Goal: Task Accomplishment & Management: Complete application form

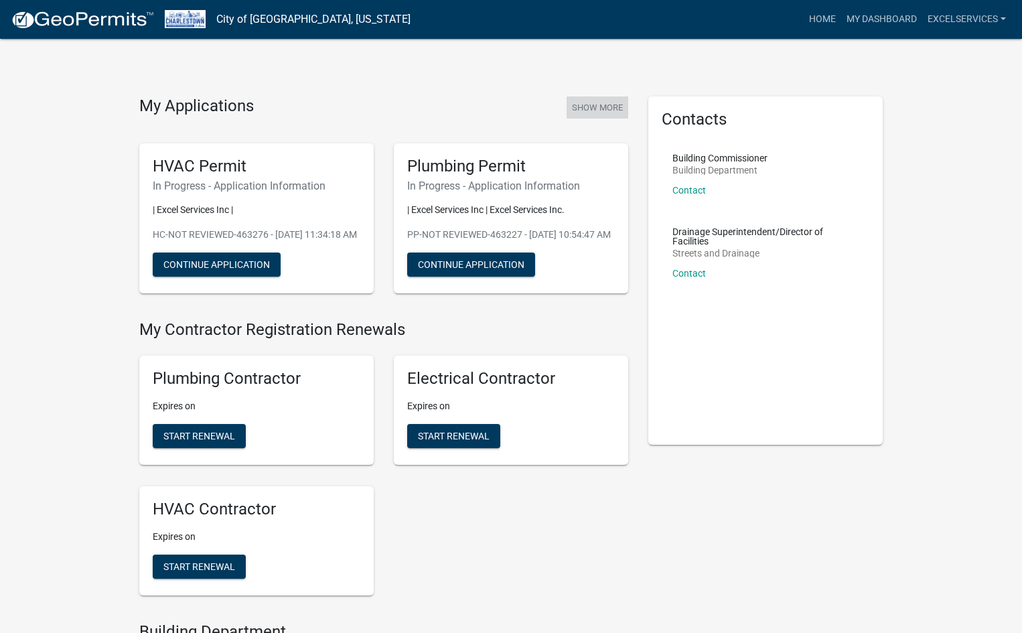
click at [597, 102] on button "Show More" at bounding box center [598, 107] width 62 height 22
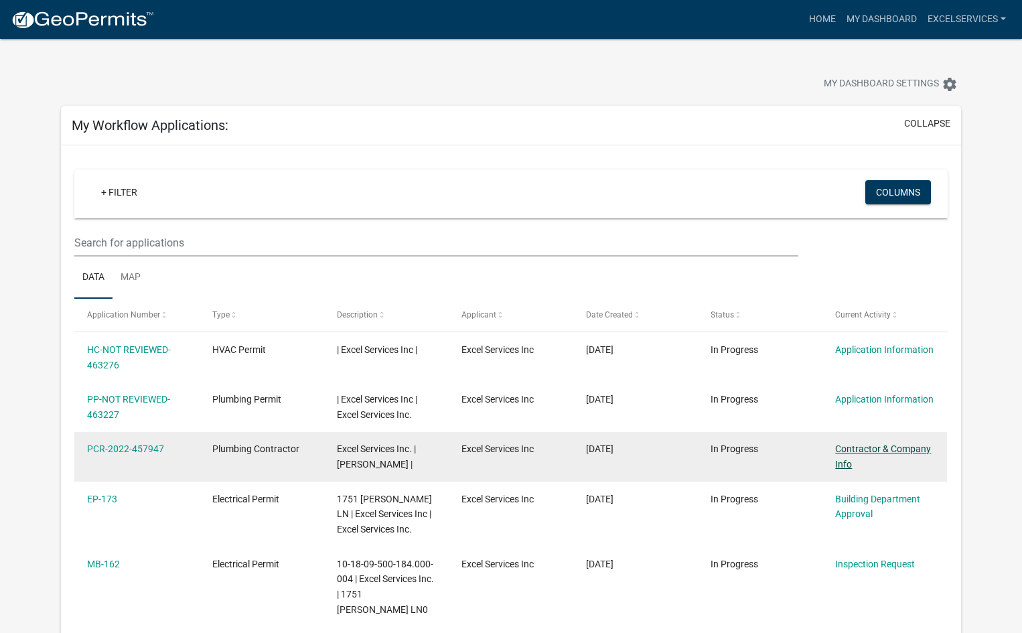
click at [870, 450] on link "Contractor & Company Info" at bounding box center [883, 456] width 96 height 26
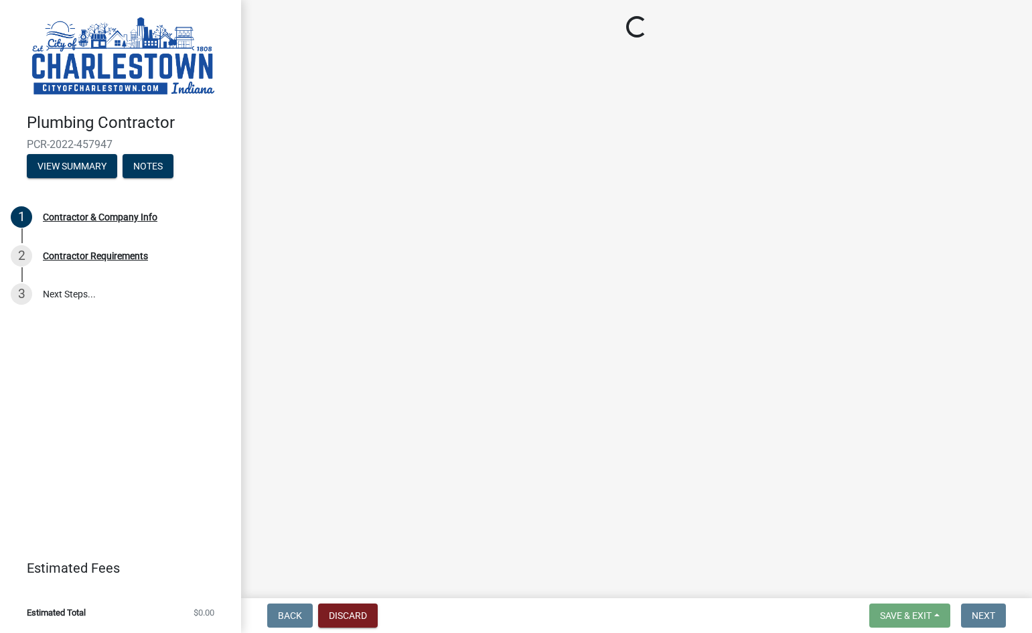
select select "KY"
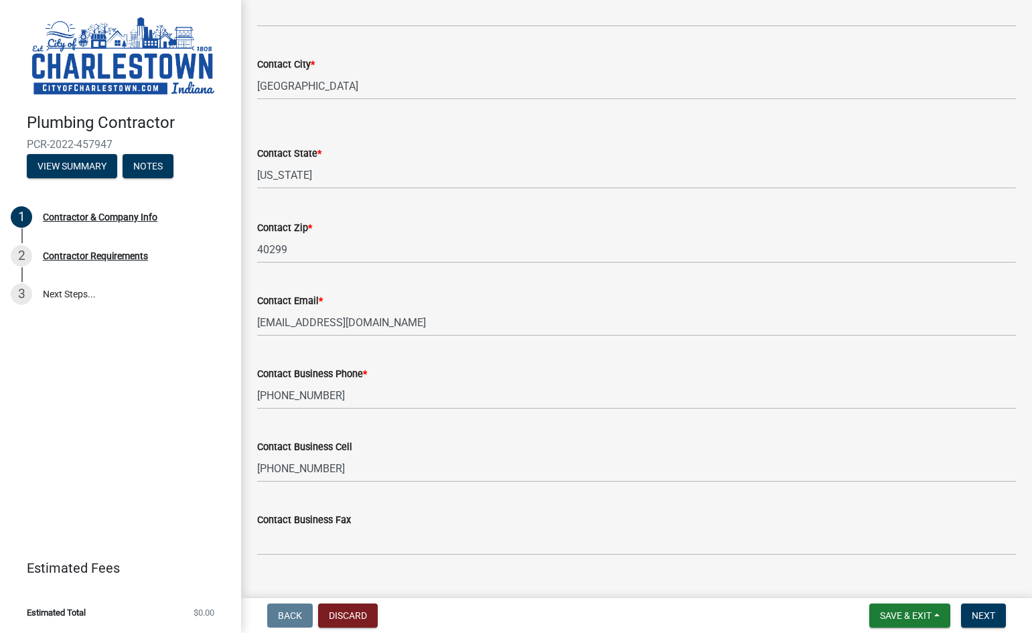
scroll to position [355, 0]
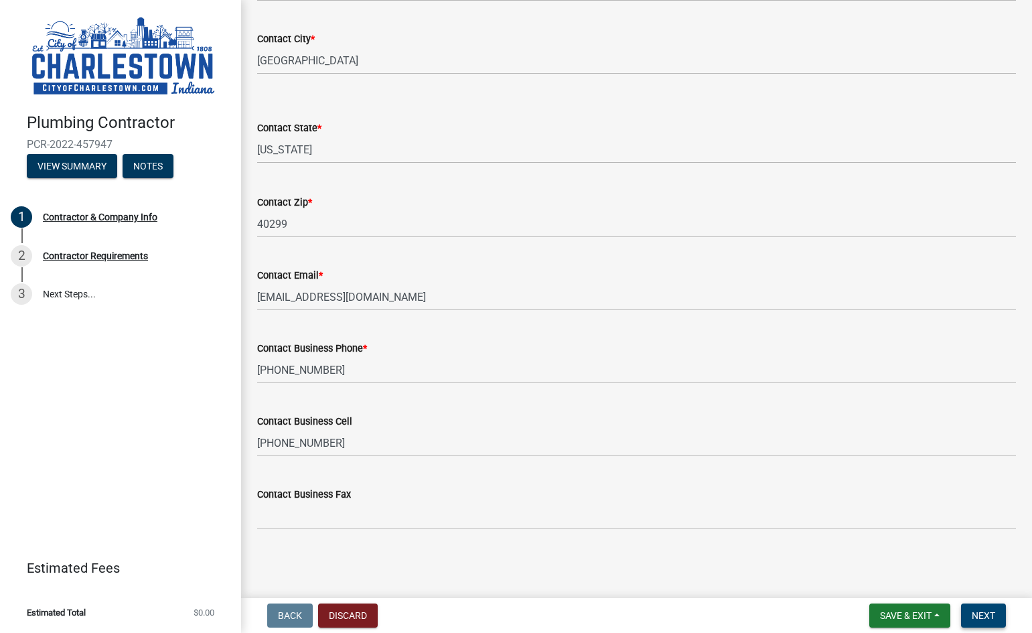
click at [980, 616] on span "Next" at bounding box center [983, 615] width 23 height 11
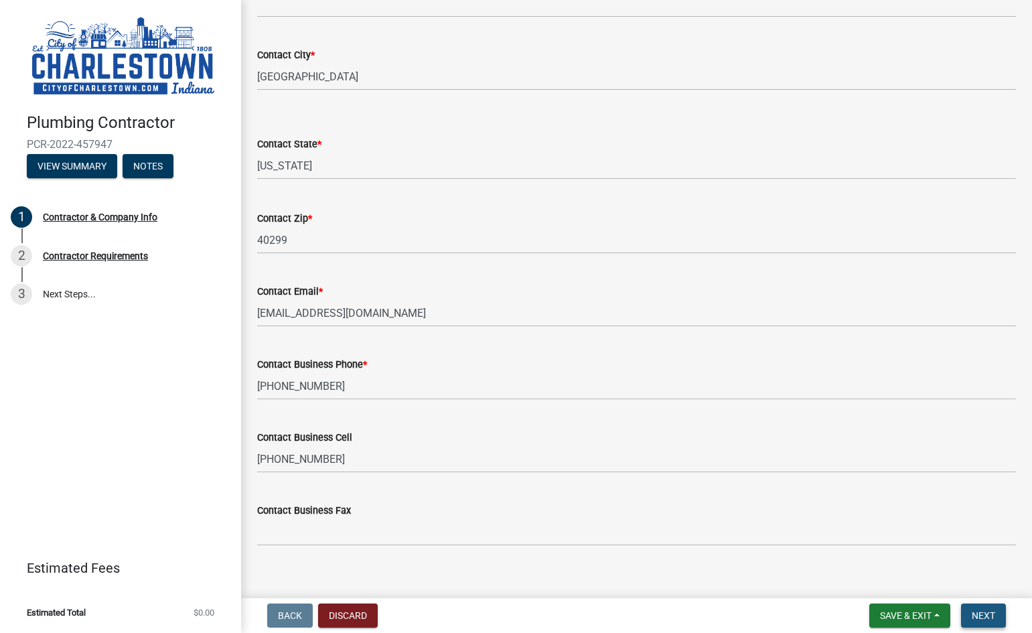
scroll to position [371, 0]
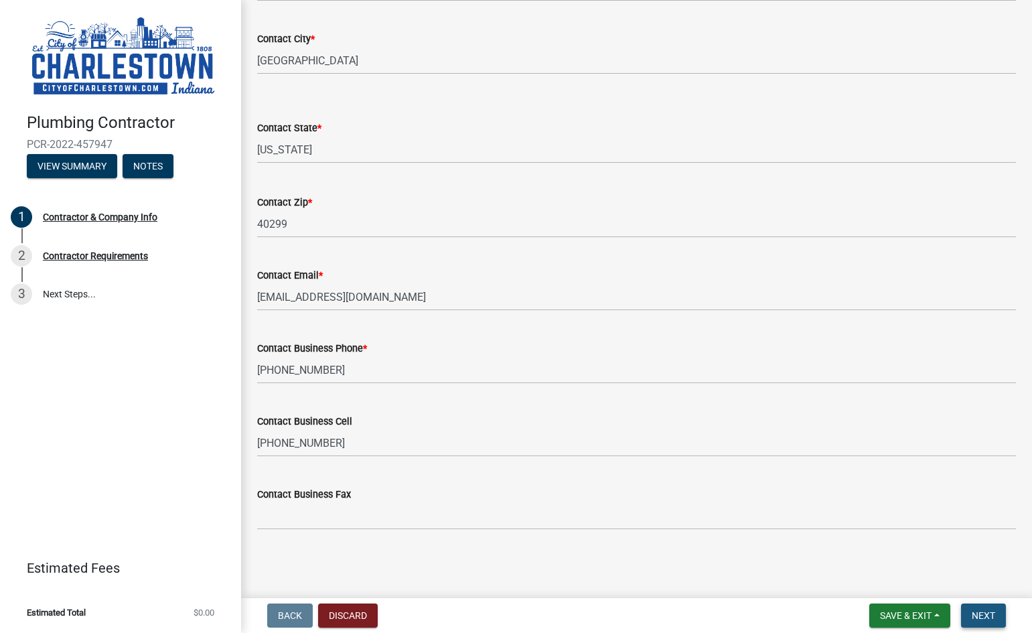
click at [977, 614] on span "Next" at bounding box center [983, 615] width 23 height 11
click at [936, 614] on button "Save & Exit" at bounding box center [910, 616] width 81 height 24
click at [909, 578] on button "Save & Exit" at bounding box center [896, 581] width 107 height 32
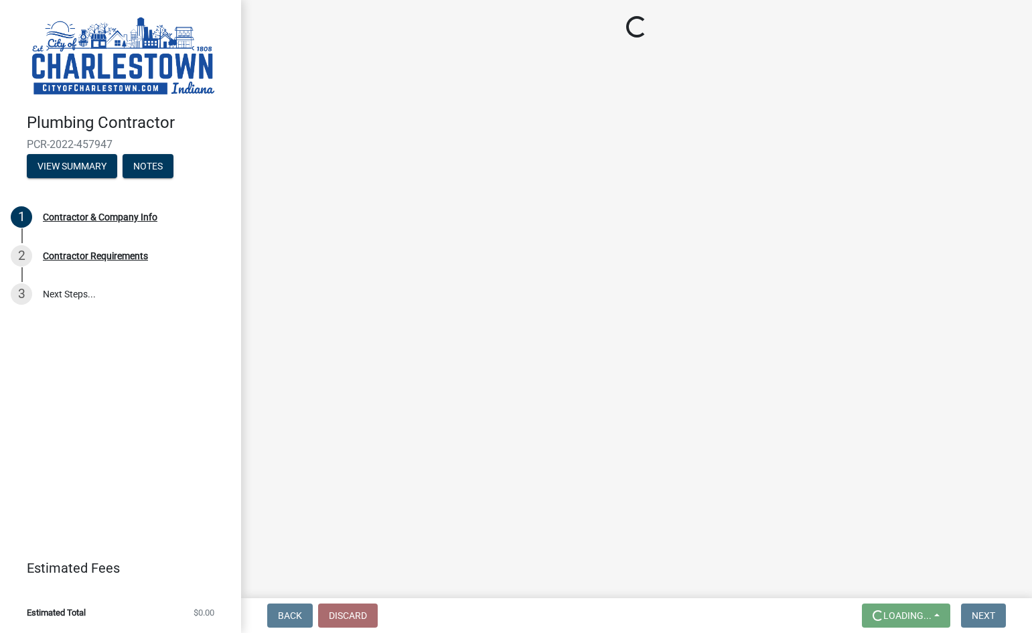
scroll to position [0, 0]
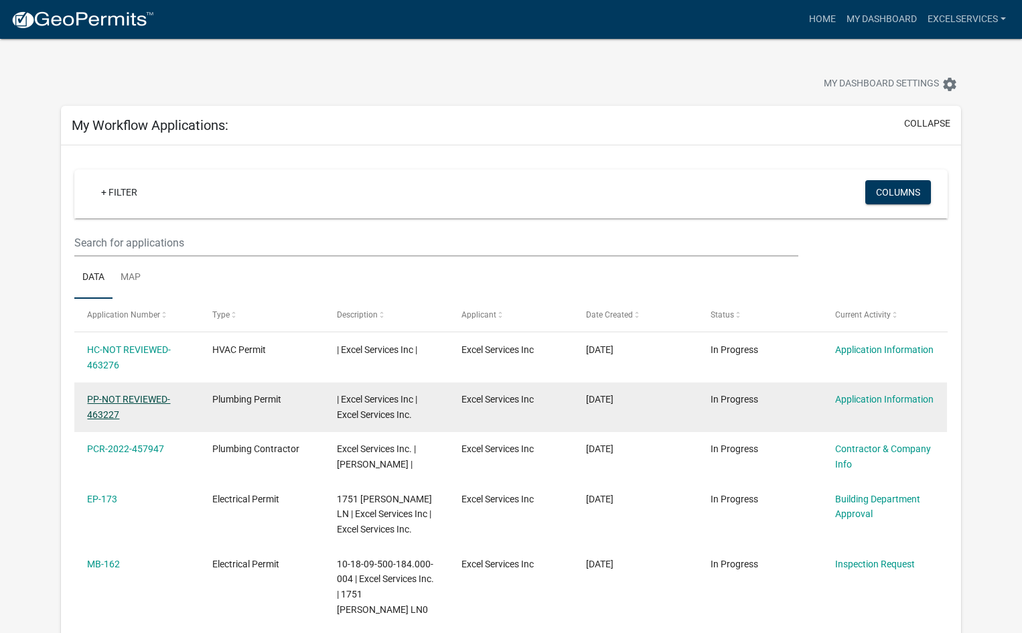
click at [130, 402] on link "PP-NOT REVIEWED-463227" at bounding box center [128, 407] width 83 height 26
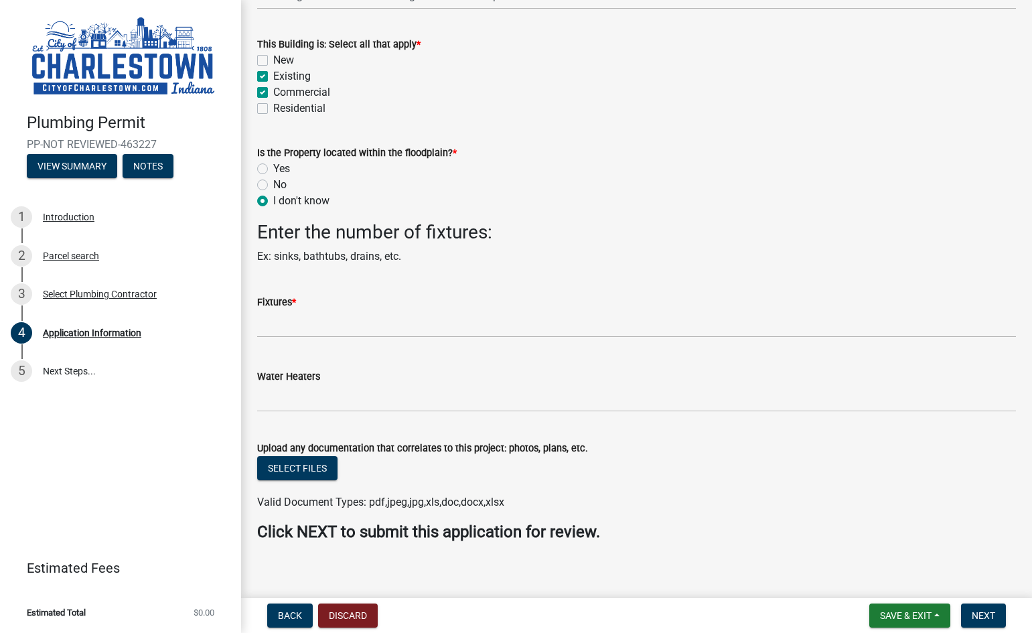
scroll to position [603, 0]
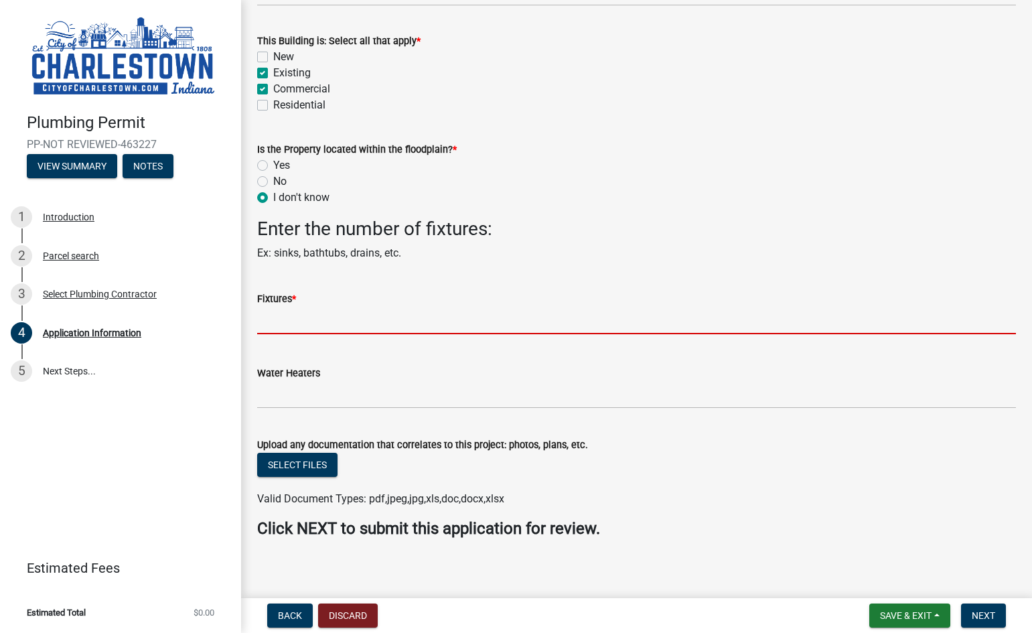
click at [266, 322] on input "text" at bounding box center [636, 320] width 759 height 27
type input "45"
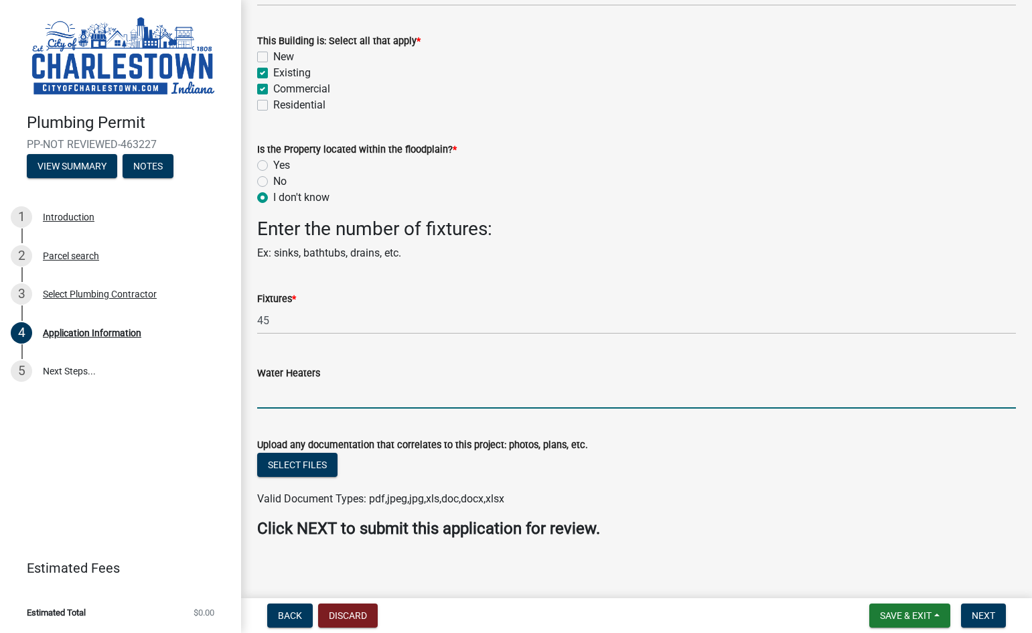
click at [277, 398] on input "text" at bounding box center [636, 394] width 759 height 27
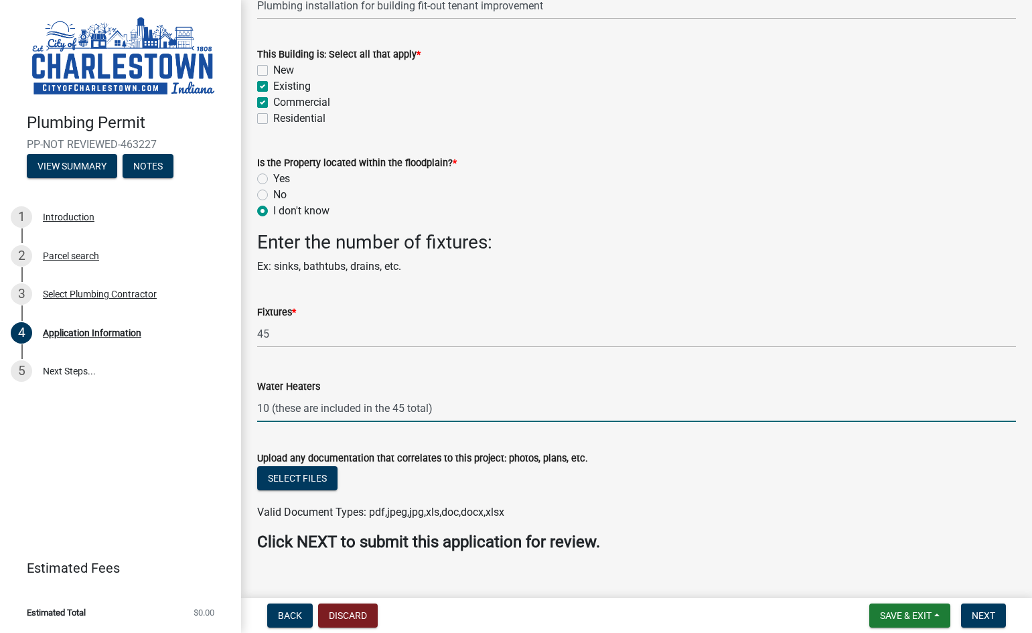
scroll to position [612, 0]
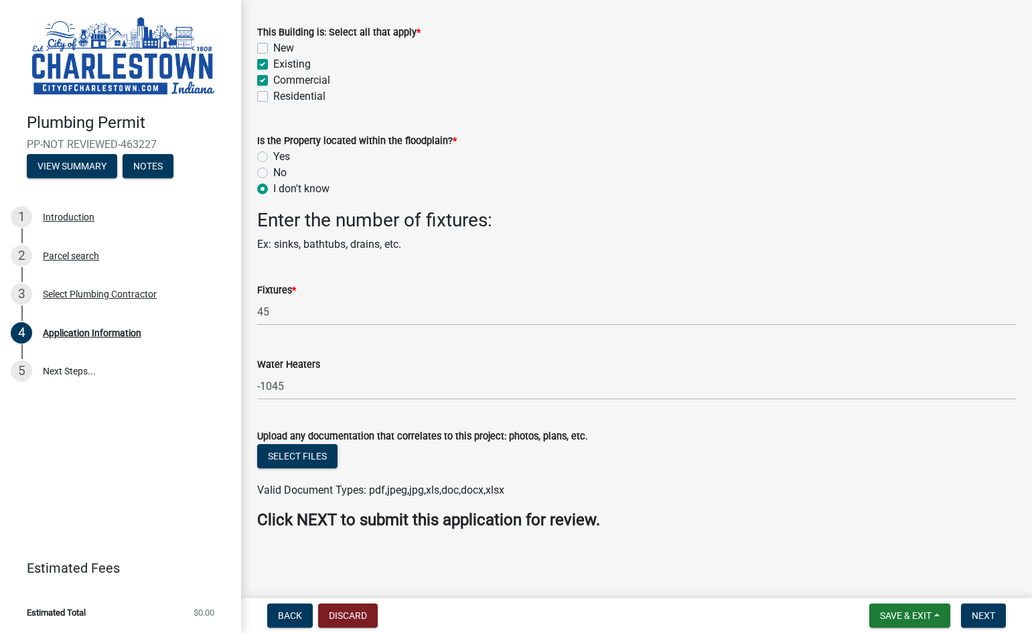
drag, startPoint x: 287, startPoint y: 391, endPoint x: 505, endPoint y: 352, distance: 221.8
click at [505, 352] on div "Water Heaters -1045" at bounding box center [636, 369] width 759 height 62
drag, startPoint x: 337, startPoint y: 392, endPoint x: 244, endPoint y: 388, distance: 93.2
type input "10"
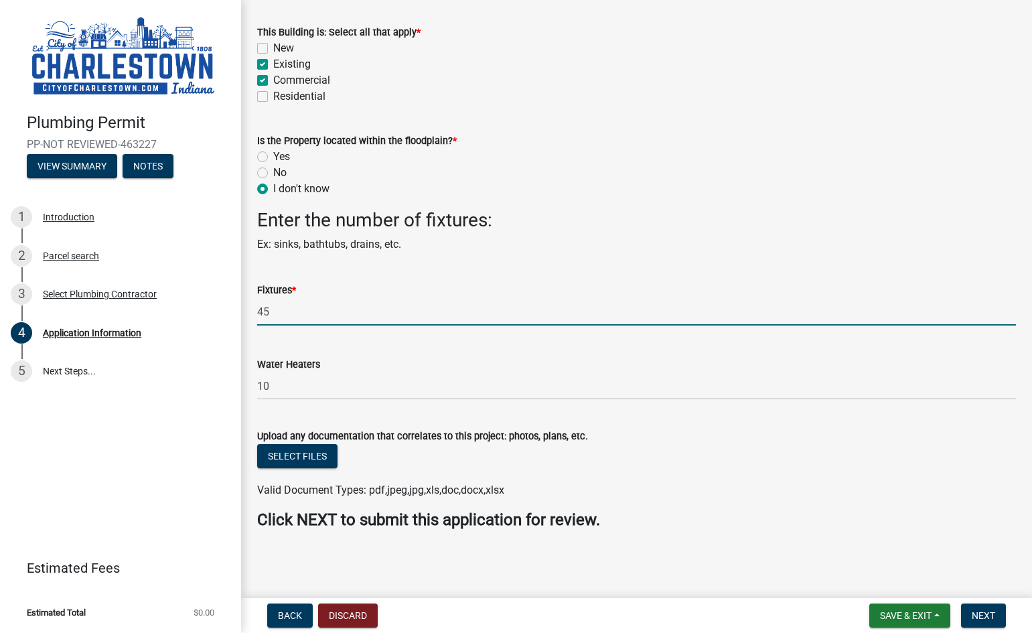
drag, startPoint x: 279, startPoint y: 316, endPoint x: 254, endPoint y: 316, distance: 25.5
click at [254, 316] on div "Fixtures * 45" at bounding box center [636, 294] width 779 height 62
type input "35"
click at [981, 614] on span "Next" at bounding box center [983, 615] width 23 height 11
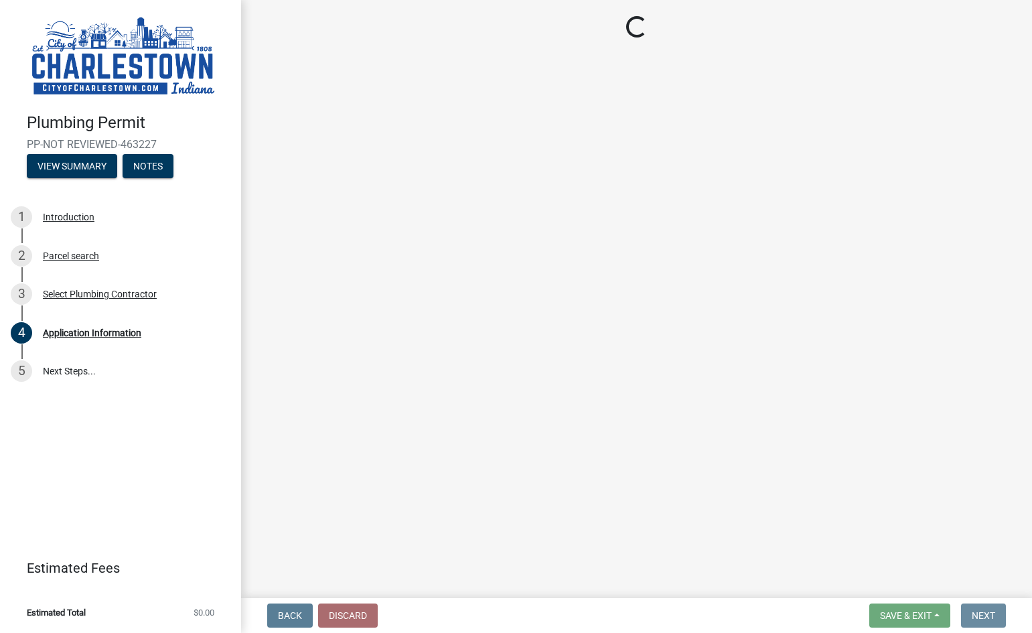
scroll to position [0, 0]
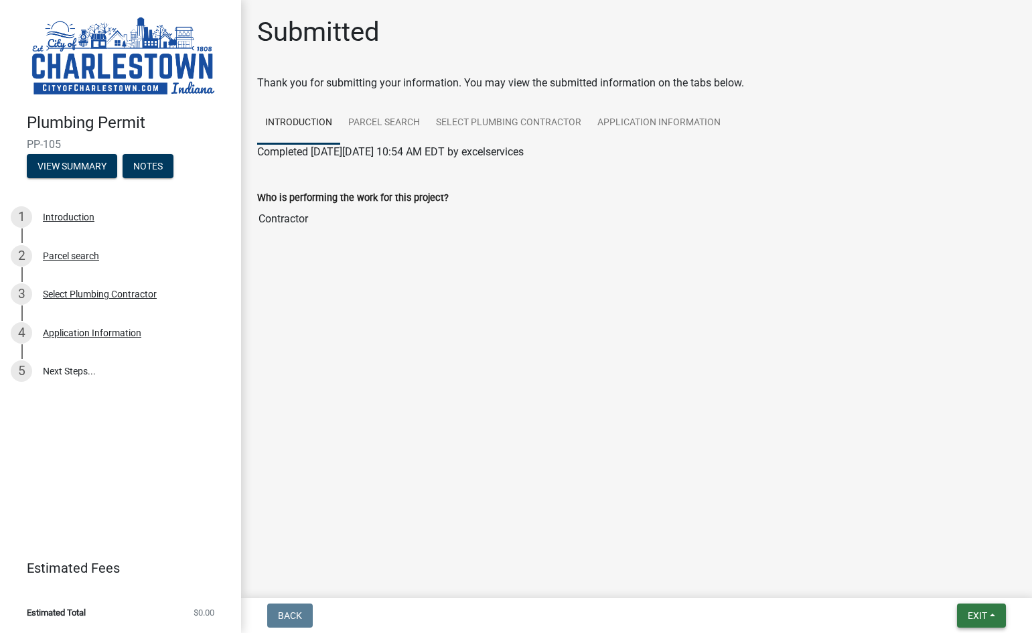
click at [993, 612] on button "Exit" at bounding box center [981, 616] width 49 height 24
click at [941, 590] on button "Save & Exit" at bounding box center [952, 581] width 107 height 32
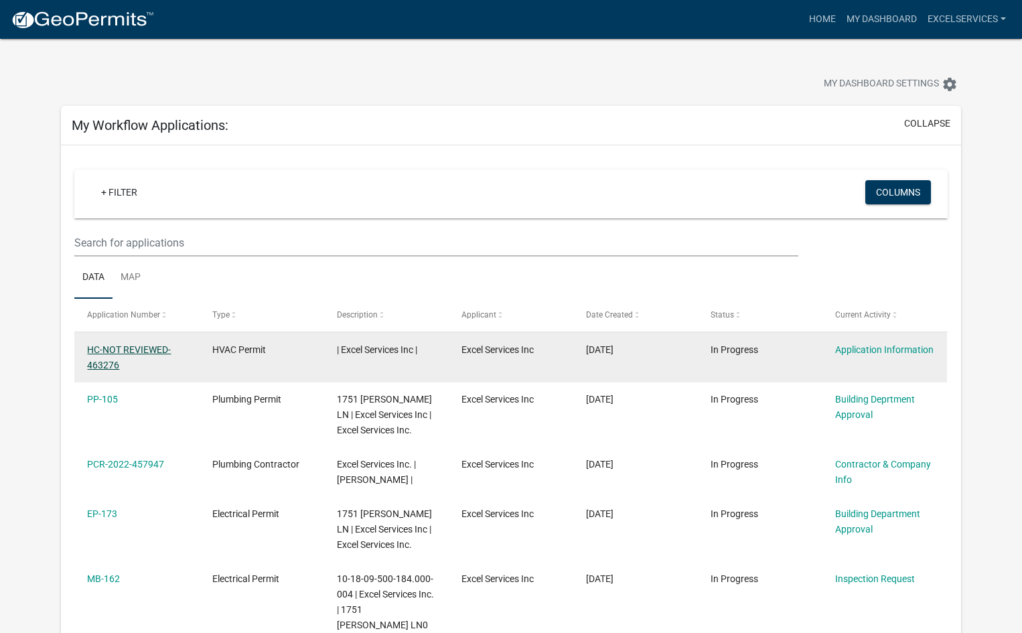
click at [132, 350] on link "HC-NOT REVIEWED-463276" at bounding box center [129, 357] width 84 height 26
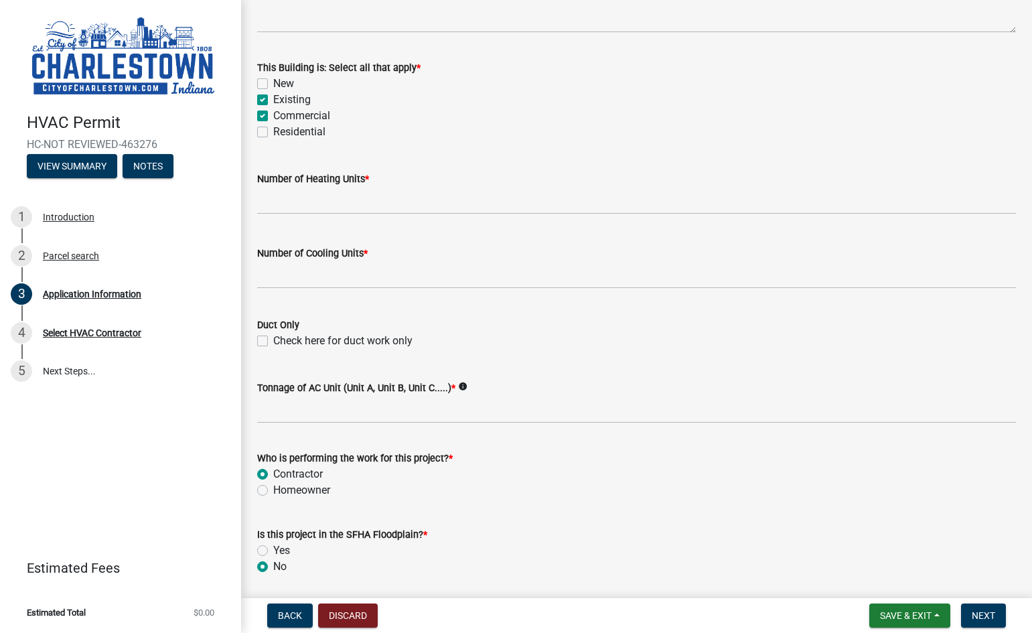
scroll to position [614, 0]
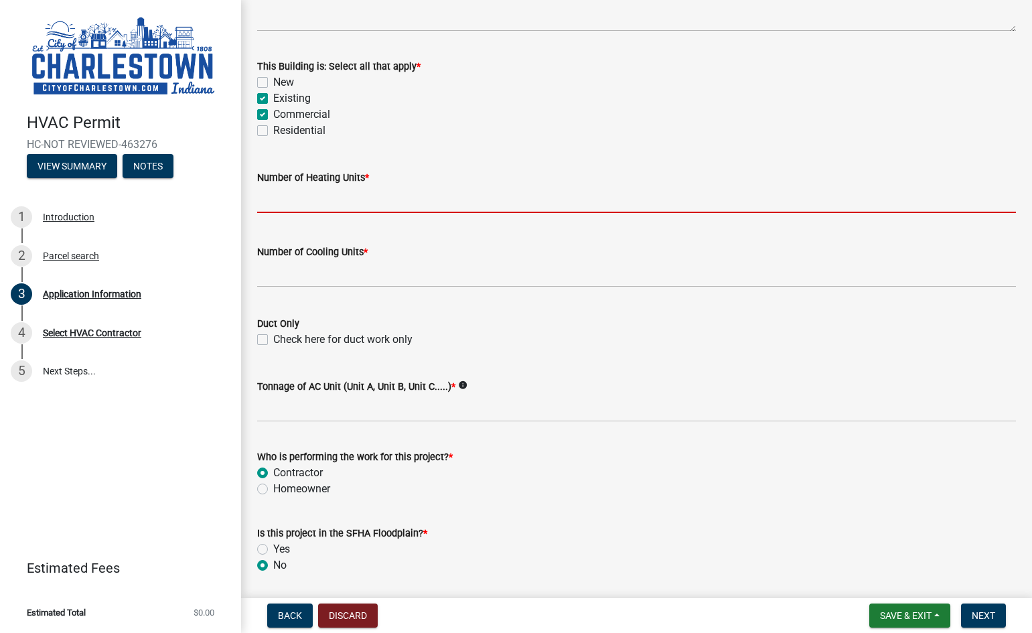
click at [288, 202] on input "text" at bounding box center [636, 199] width 759 height 27
paste input "30 - Roof top units with electric heat 795 tons of cooling 8 - EUH"
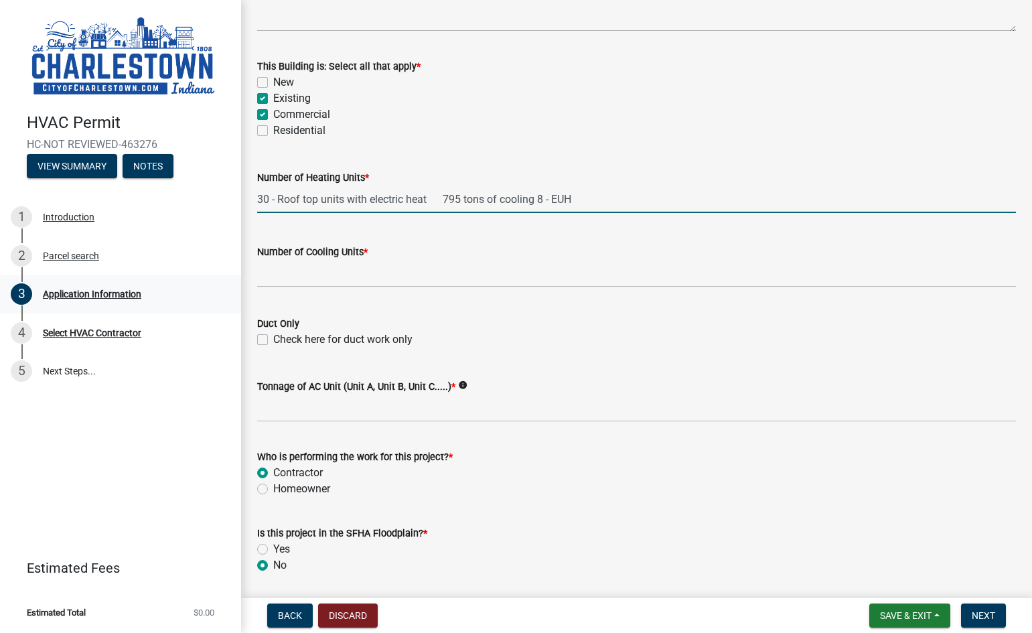
type input "307958"
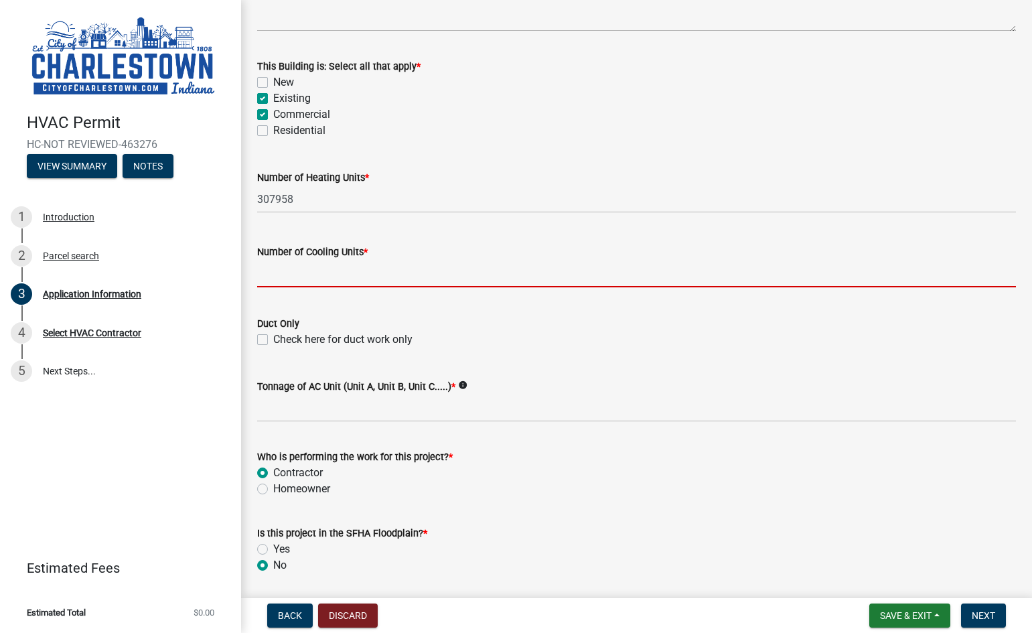
click at [281, 277] on input "text" at bounding box center [636, 273] width 759 height 27
paste input "24 - split systems Cool only 163 tons"
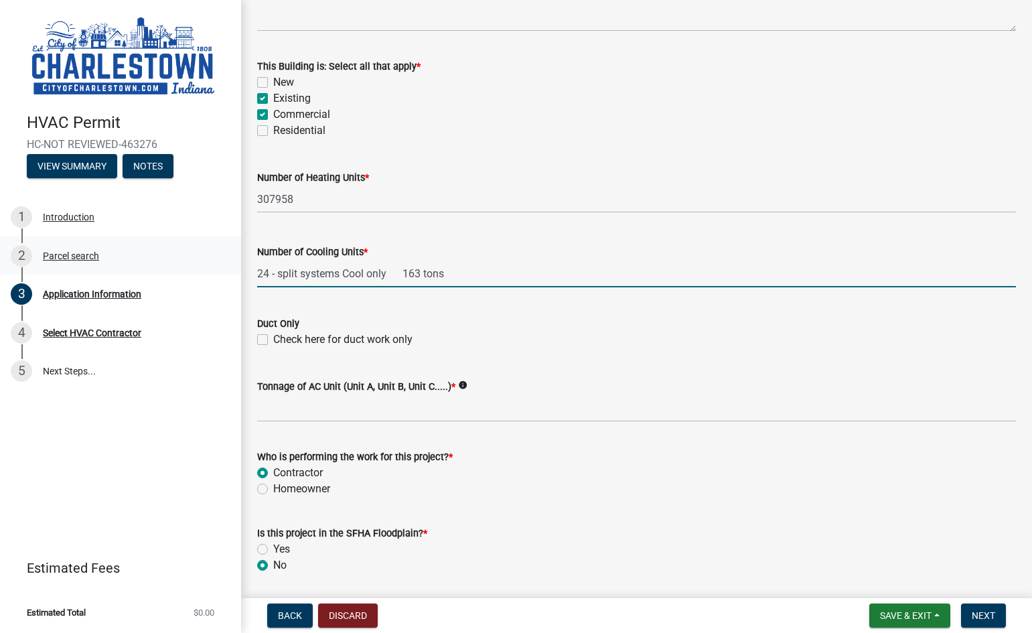
type input "-24163"
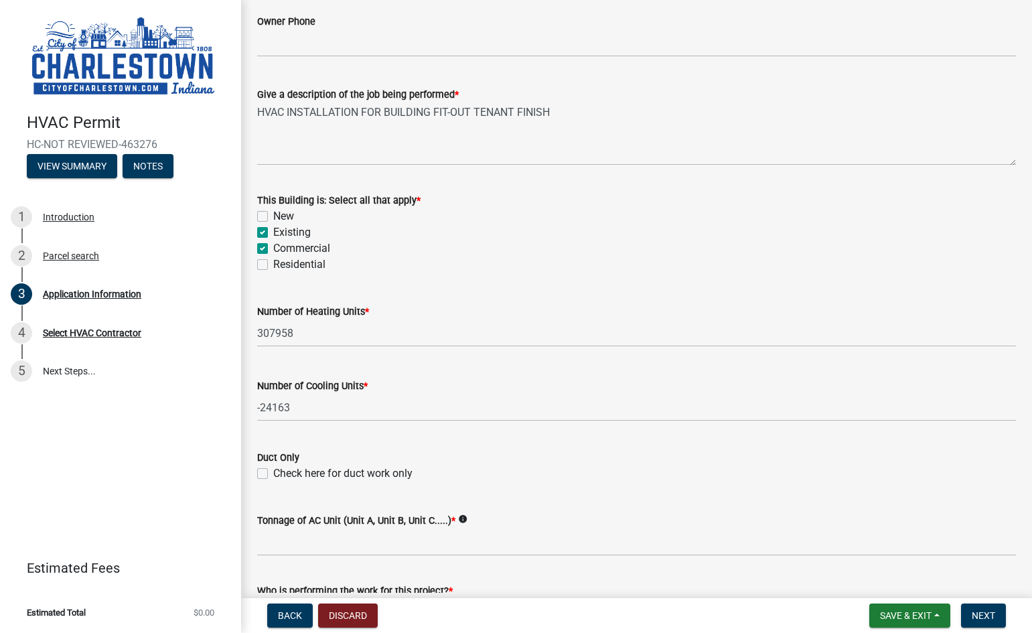
scroll to position [547, 0]
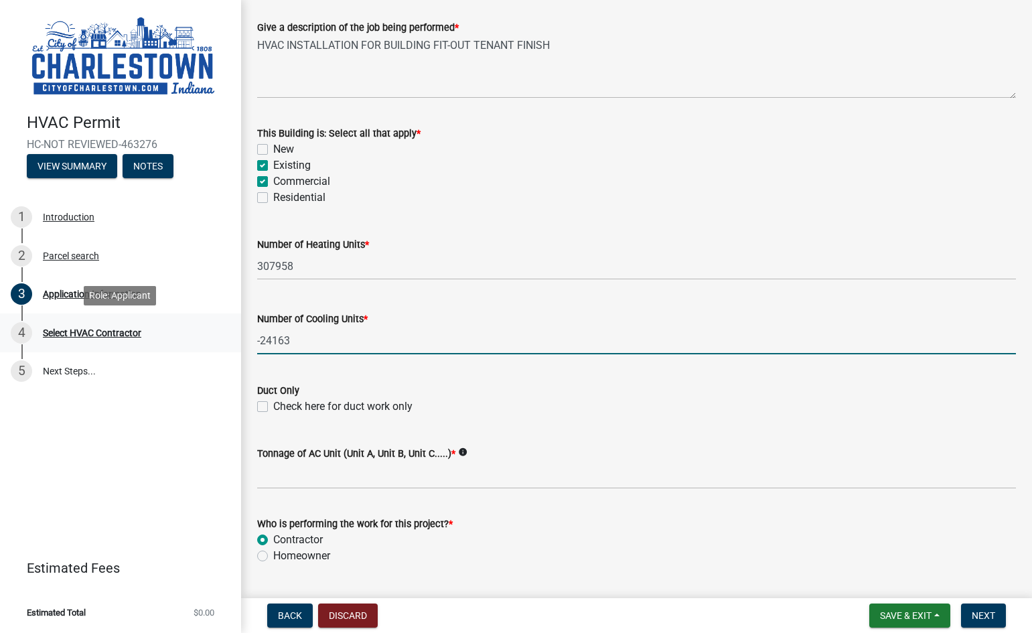
drag, startPoint x: 300, startPoint y: 336, endPoint x: 217, endPoint y: 338, distance: 83.1
click at [217, 338] on div "HVAC Permit HC-NOT REVIEWED-463276 View Summary Notes 1 Introduction 2 Parcel s…" at bounding box center [516, 316] width 1032 height 633
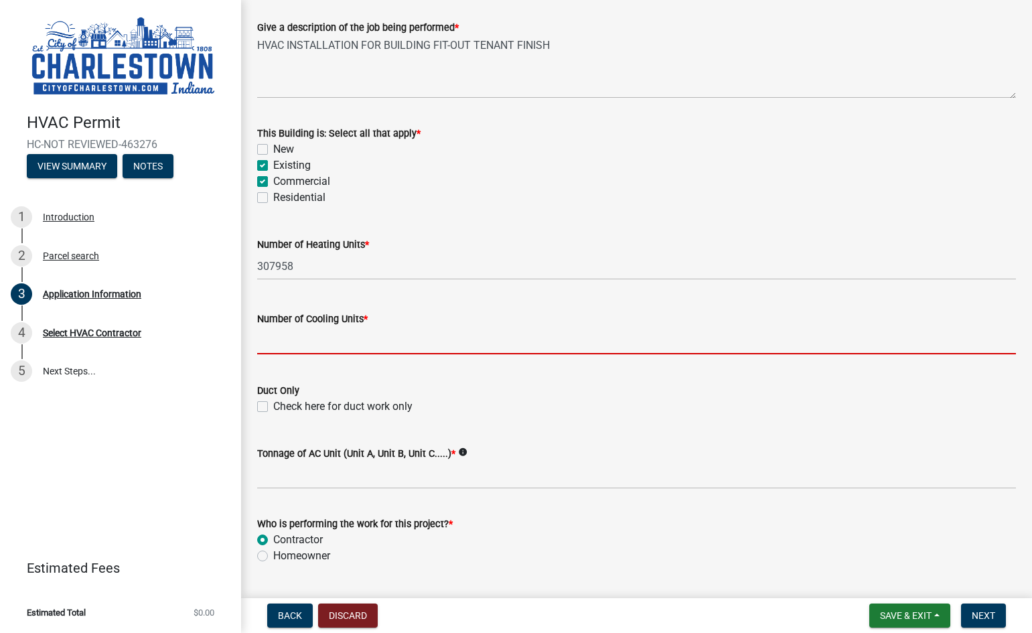
paste input "24 - split systems Cool only 163 tons"
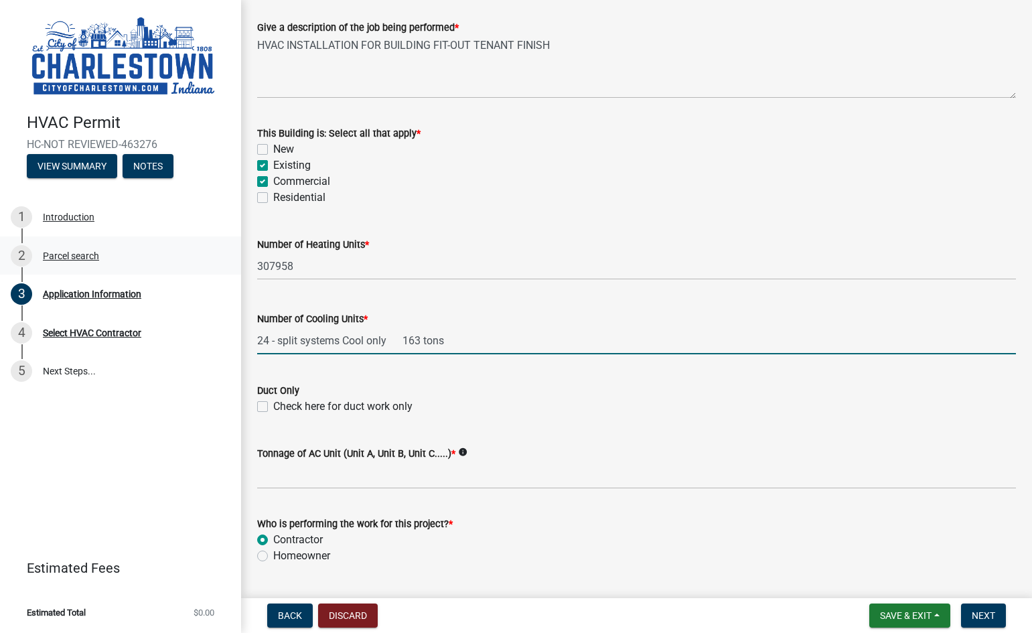
type input "-24163"
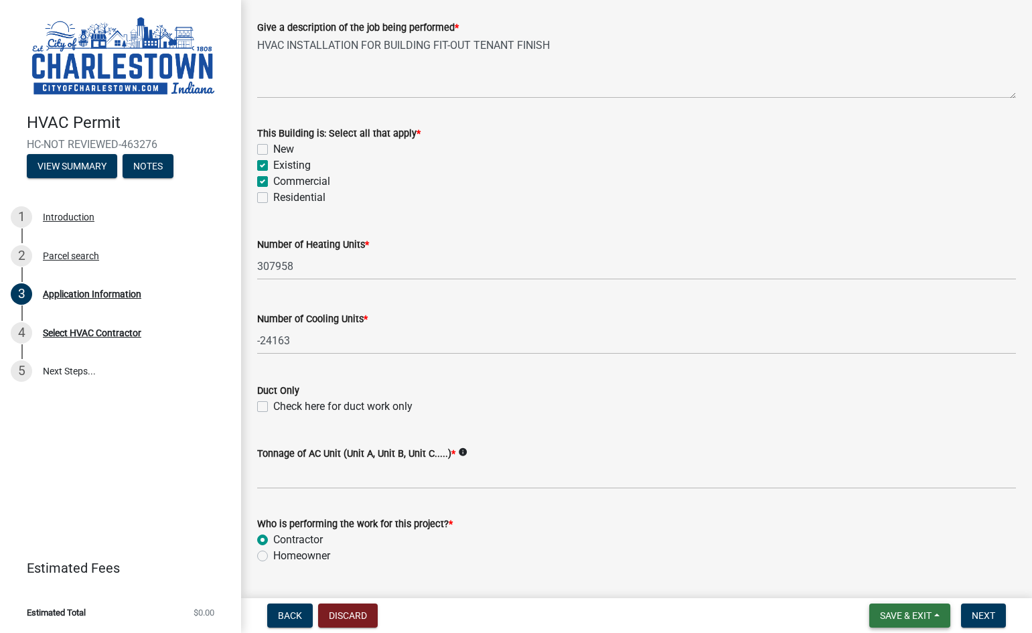
click at [938, 613] on button "Save & Exit" at bounding box center [910, 616] width 81 height 24
click at [887, 585] on button "Save & Exit" at bounding box center [896, 581] width 107 height 32
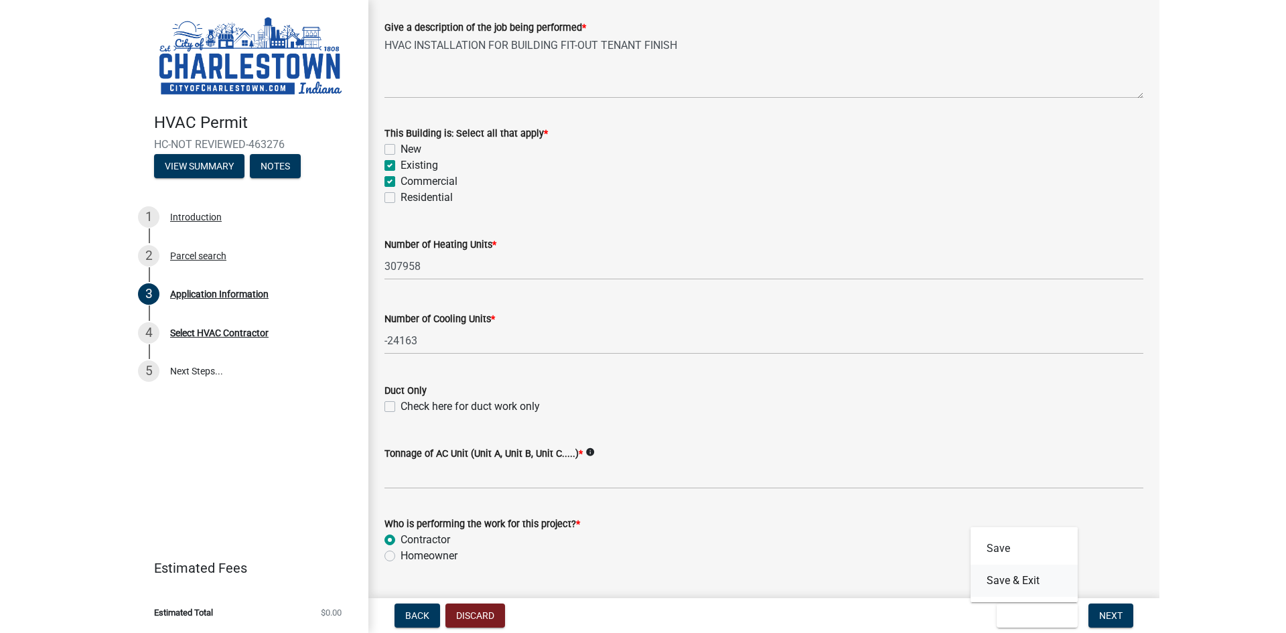
scroll to position [0, 0]
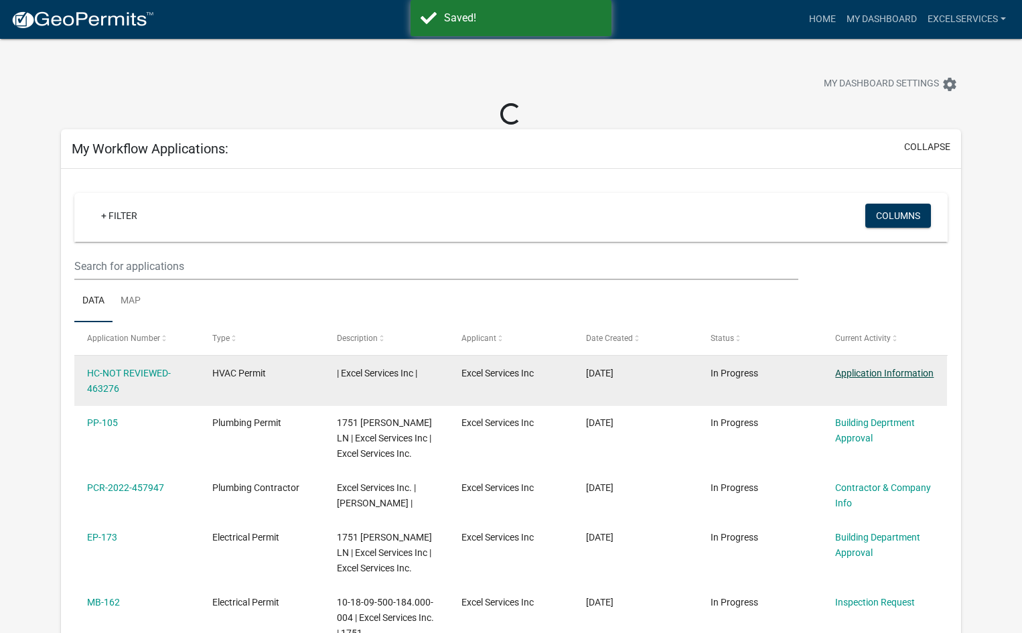
click at [896, 374] on link "Application Information" at bounding box center [884, 373] width 98 height 11
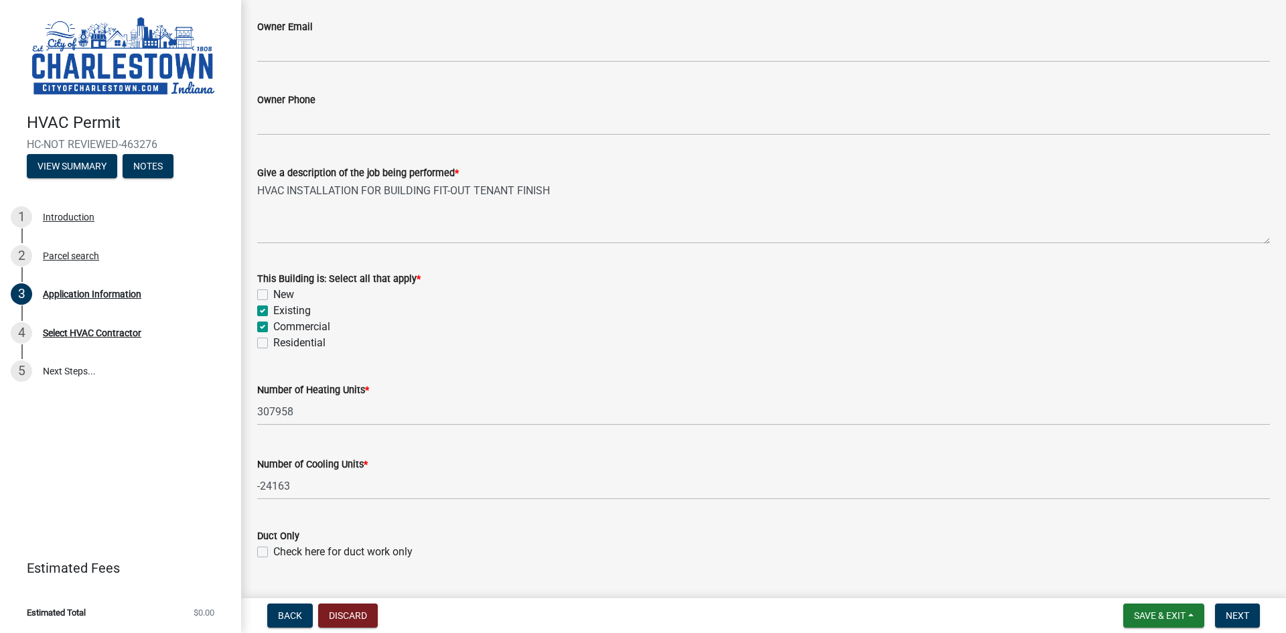
scroll to position [469, 0]
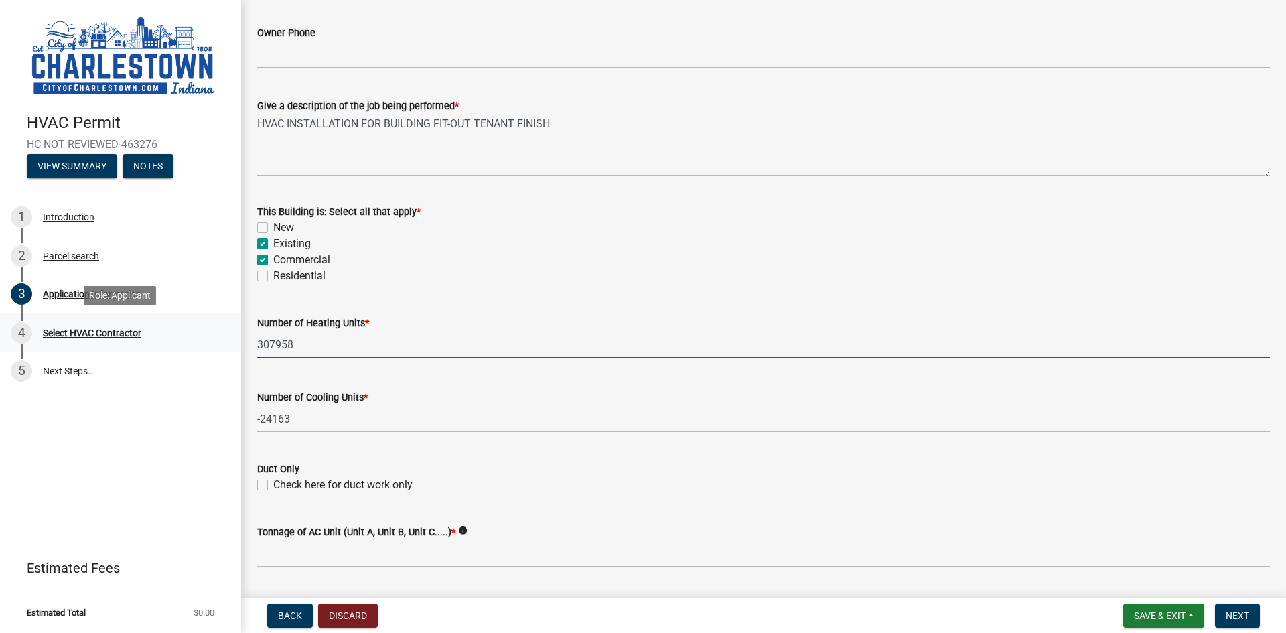
drag, startPoint x: 303, startPoint y: 340, endPoint x: 193, endPoint y: 330, distance: 110.3
click at [195, 330] on div "HVAC Permit HC-NOT REVIEWED-463276 View Summary Notes 1 Introduction 2 Parcel s…" at bounding box center [643, 316] width 1286 height 633
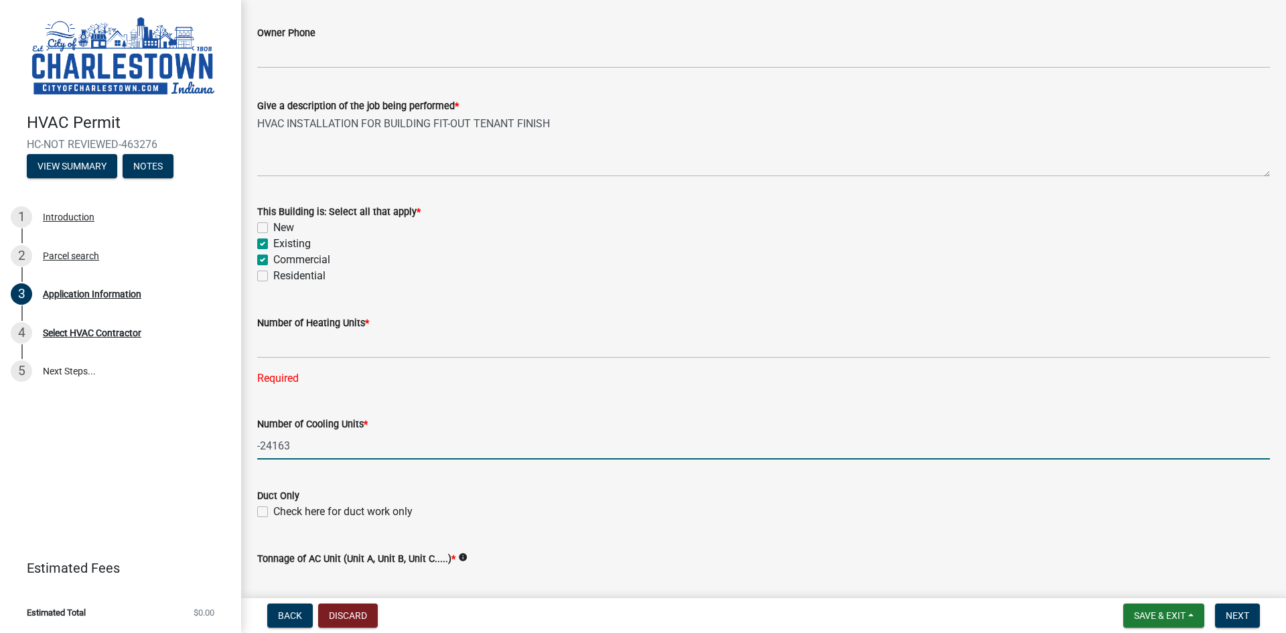
drag, startPoint x: 299, startPoint y: 417, endPoint x: 220, endPoint y: 401, distance: 80.1
click at [220, 401] on div "HVAC Permit HC-NOT REVIEWED-463276 View Summary Notes 1 Introduction 2 Parcel s…" at bounding box center [643, 316] width 1286 height 633
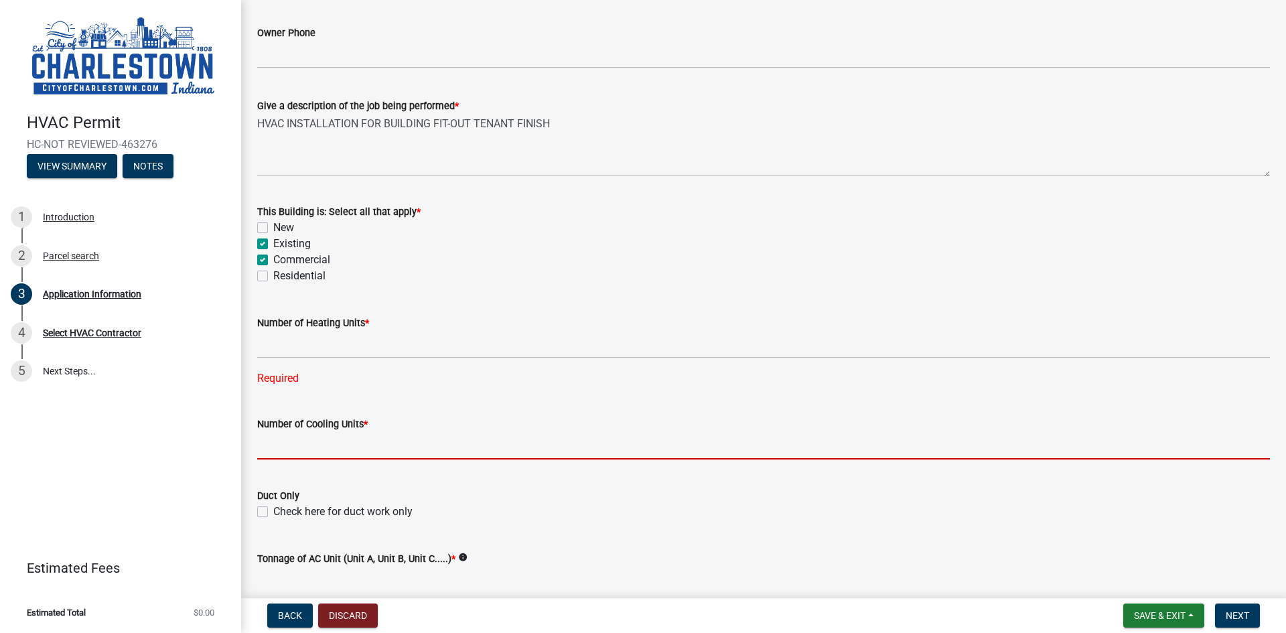
paste input "3 - VRF Split Systems Heat and Cooling (1 VRF Unit parried with 2 roof mounted …"
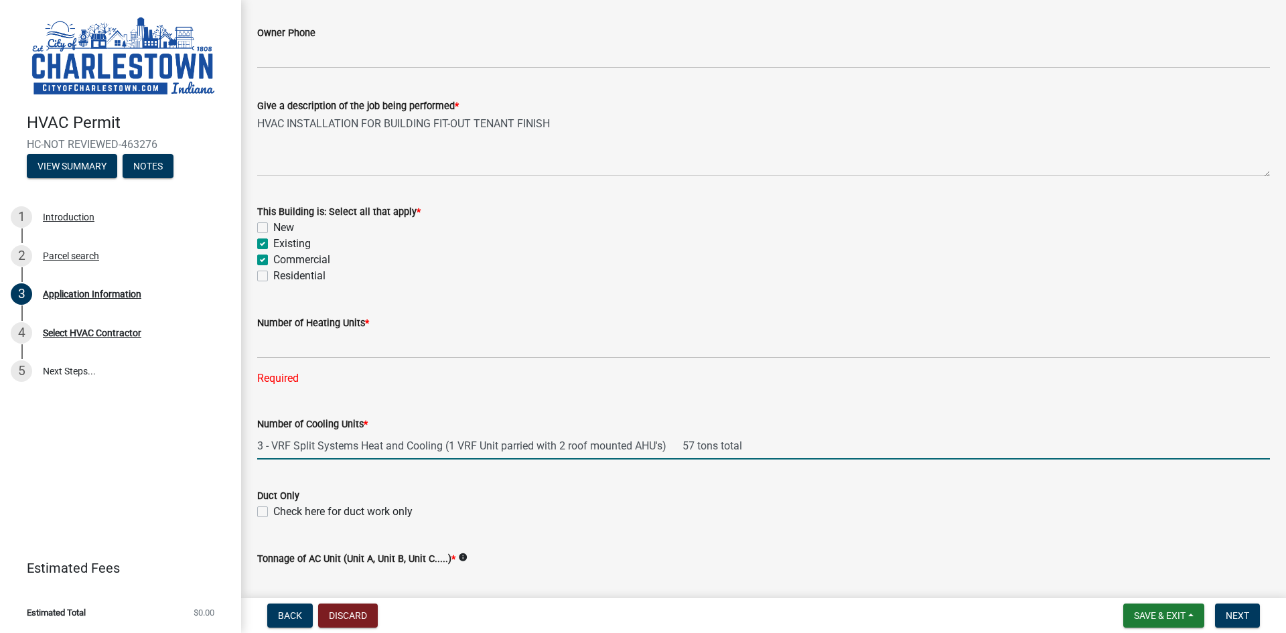
click at [764, 445] on input "3 - VRF Split Systems Heat and Cooling (1 VRF Unit parried with 2 roof mounted …" at bounding box center [763, 445] width 1013 height 27
type input "31257"
drag, startPoint x: 324, startPoint y: 447, endPoint x: 221, endPoint y: 436, distance: 103.1
click at [223, 435] on div "HVAC Permit HC-NOT REVIEWED-463276 View Summary Notes 1 Introduction 2 Parcel s…" at bounding box center [643, 316] width 1286 height 633
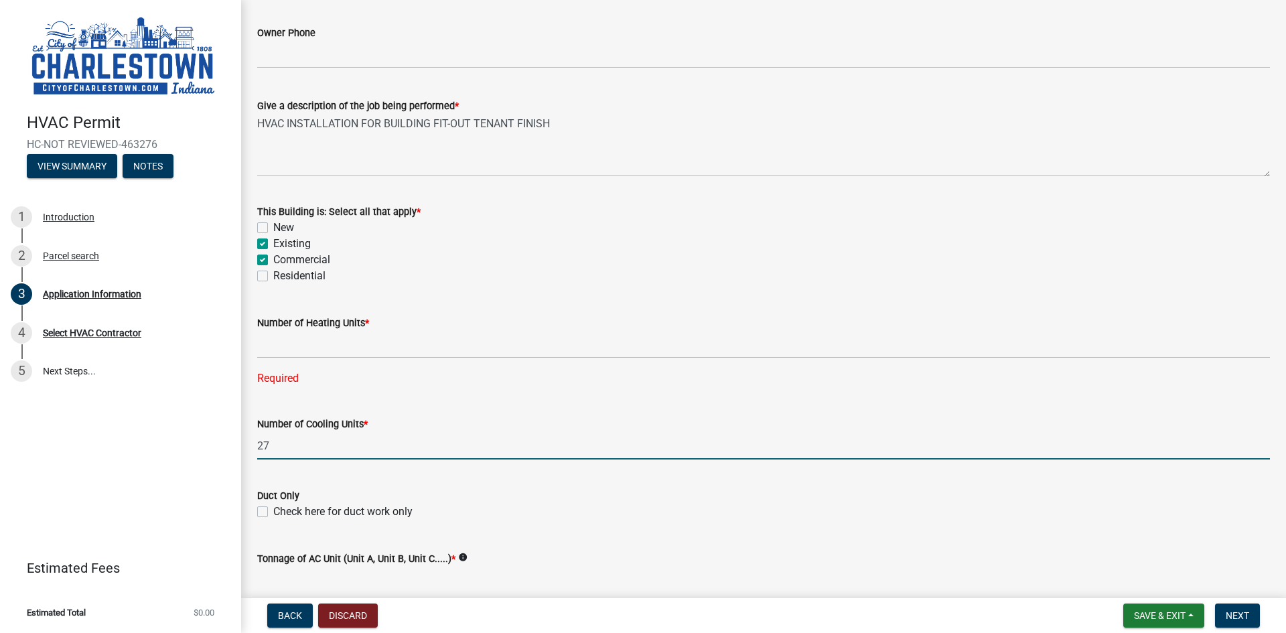
type input "27"
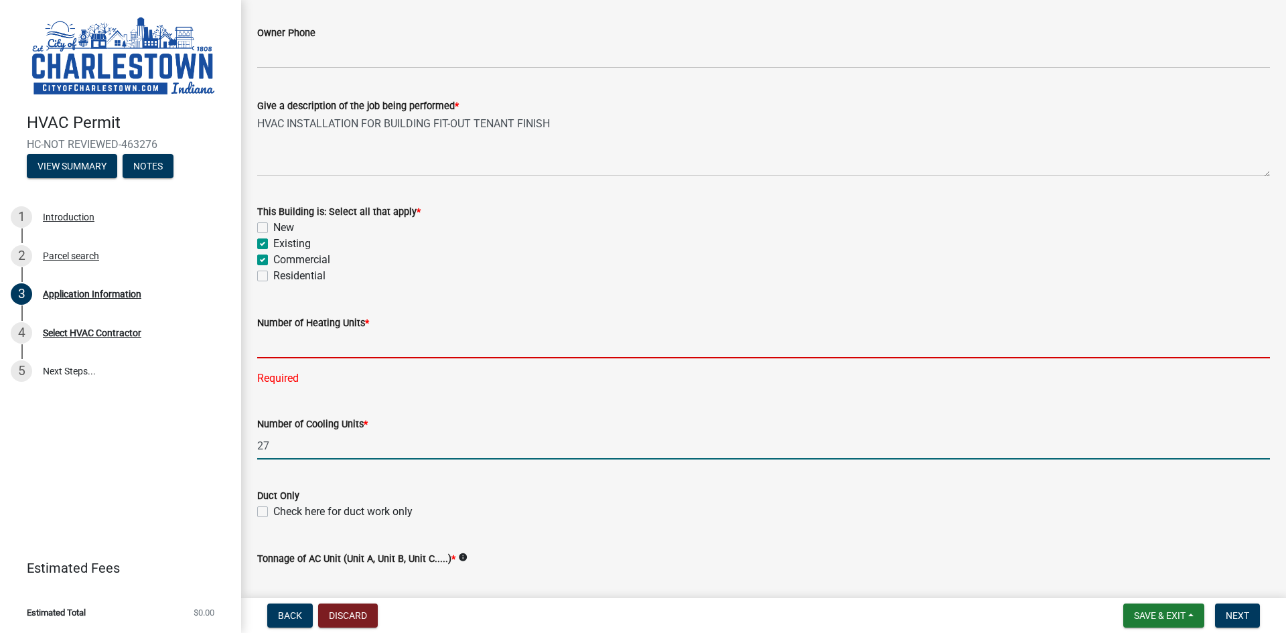
click at [300, 345] on input "text" at bounding box center [763, 344] width 1013 height 27
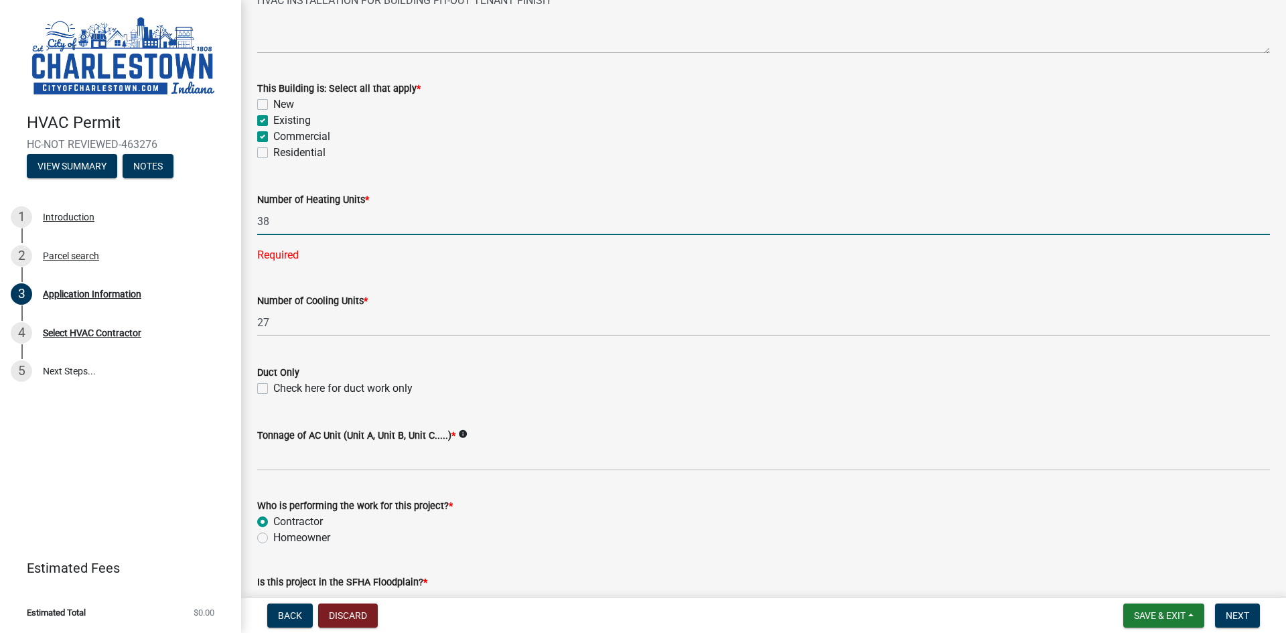
scroll to position [603, 0]
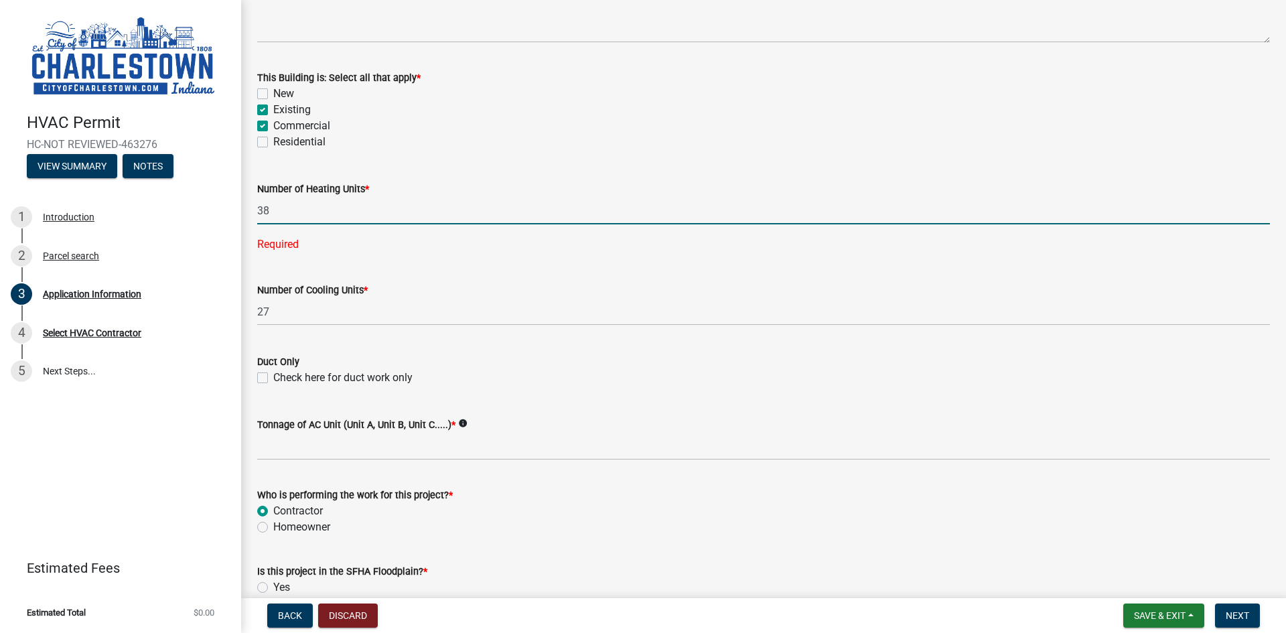
type input "38"
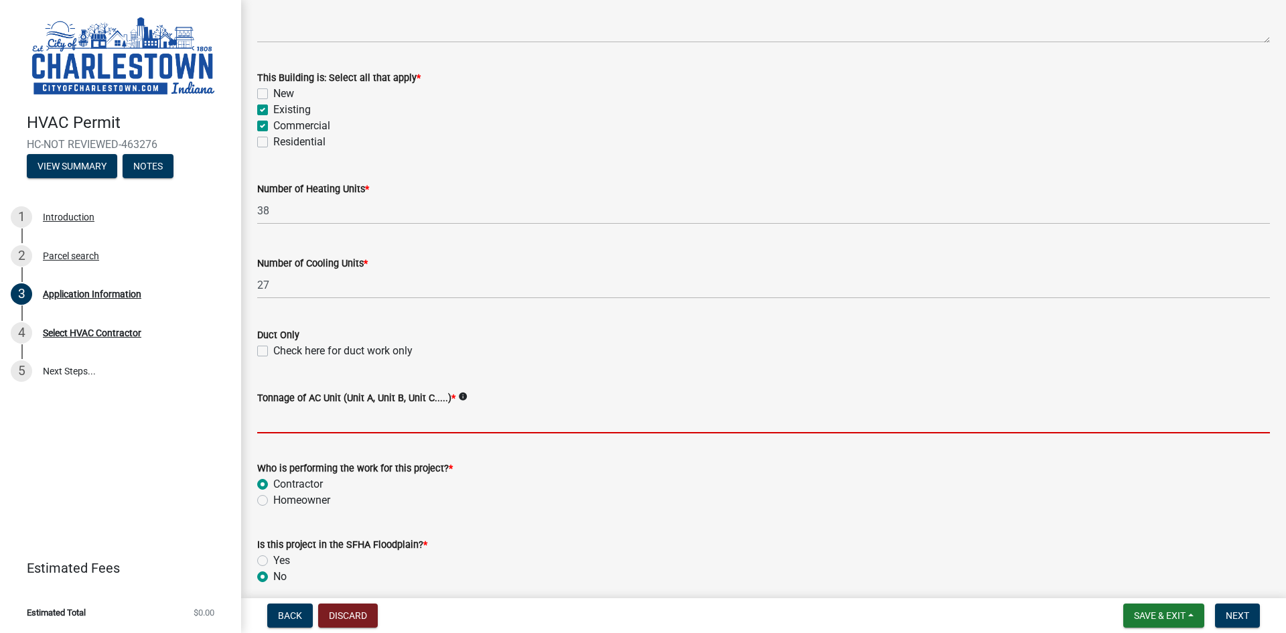
click at [265, 447] on wm-data-entity-input-list "Property Information Job Site Address [STREET_ADDRESS][PERSON_NAME] Owner Name …" at bounding box center [763, 83] width 1013 height 1223
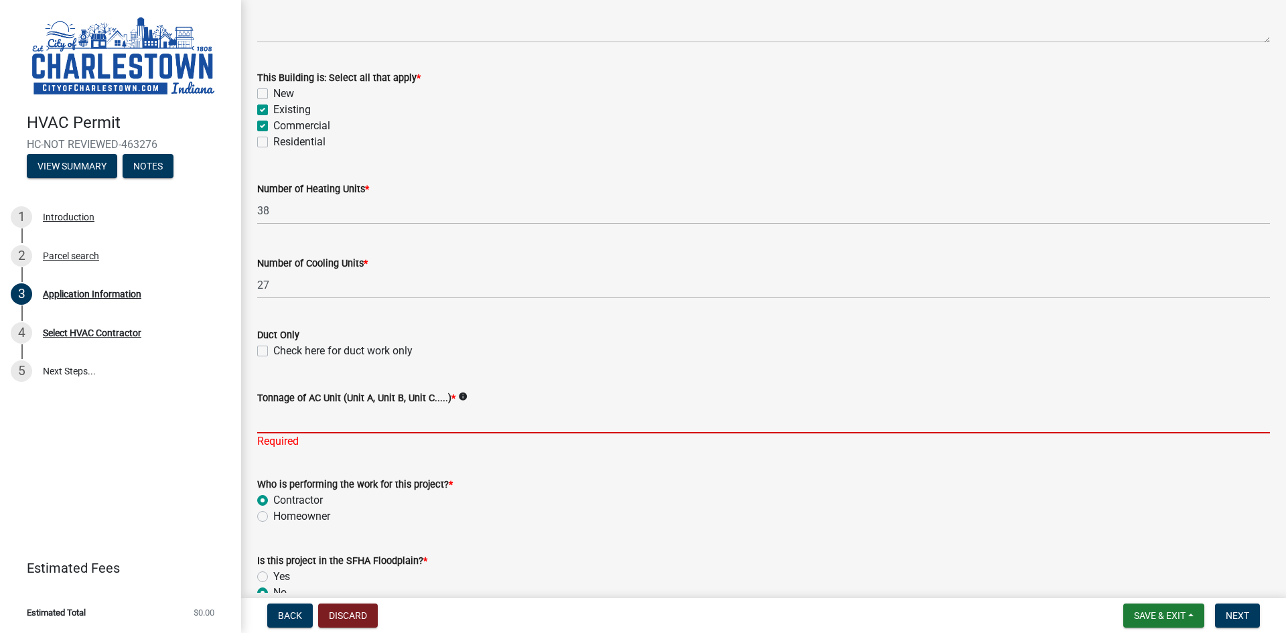
click at [287, 418] on input "Tonnage of AC Unit (Unit A, Unit B, Unit C.....) *" at bounding box center [763, 419] width 1013 height 27
paste input "24 - split systems Cool only 163 tons"
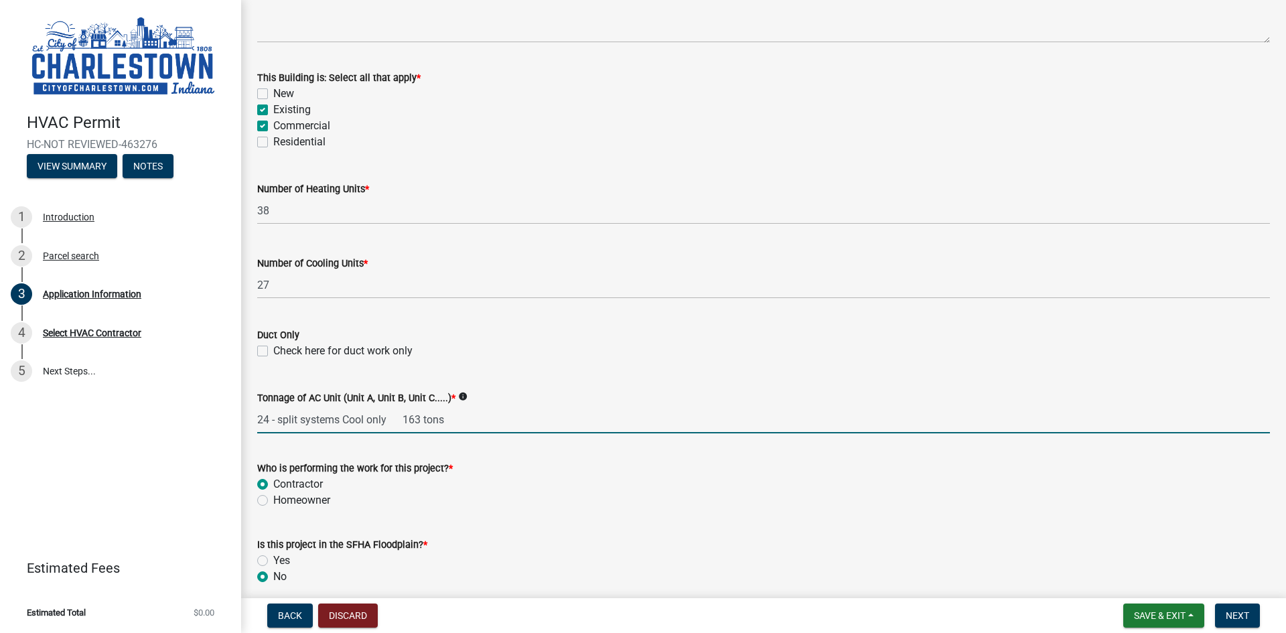
click at [488, 427] on input "24 - split systems Cool only 163 tons" at bounding box center [763, 419] width 1013 height 27
paste input "3 - VRF Split Systems Heat and Cooling (1 VRF Unit parried with 2 roof mounted …"
click at [403, 423] on input "24 - split systems Cool only 163 tons 3 - VRF Split Systems Heat and Cooling (1…" at bounding box center [763, 419] width 1013 height 27
click at [878, 421] on input "24 - split systems Cool only - 163 tons 3 - VRF Split Systems Heat and Cooling …" at bounding box center [763, 419] width 1013 height 27
click at [459, 422] on input "24 - split systems Cool only - 163 tons 3 - VRF Split Systems Heat and Cooling …" at bounding box center [763, 419] width 1013 height 27
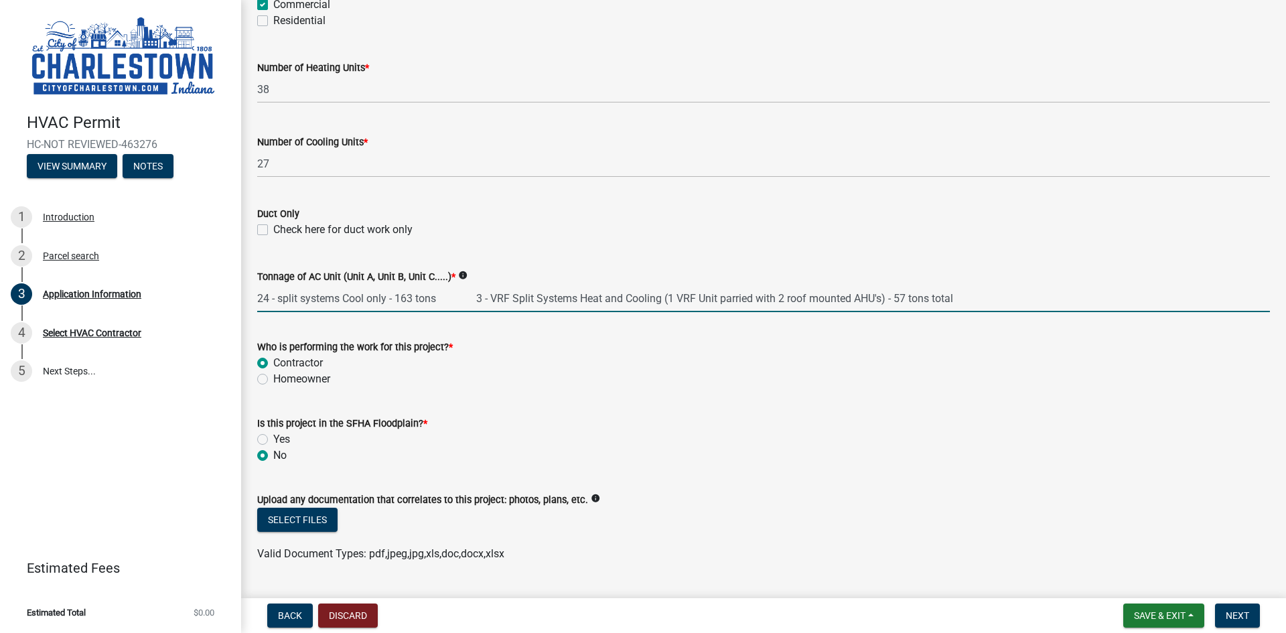
scroll to position [758, 0]
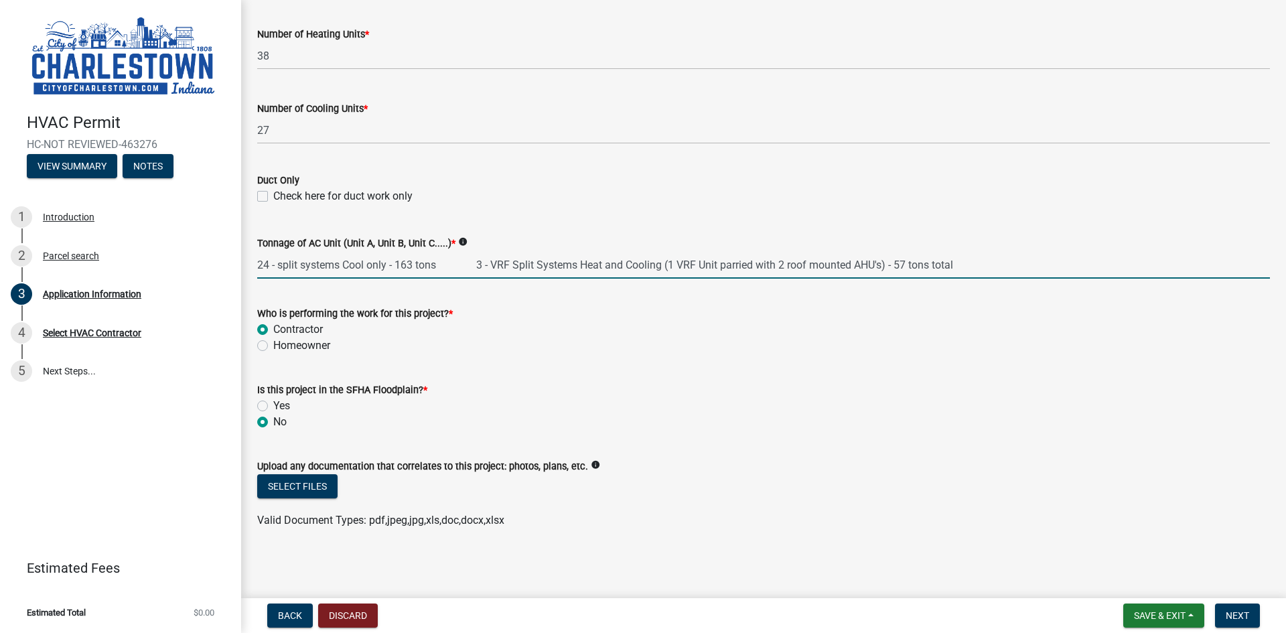
type input "24 - split systems Cool only - 163 tons 3 - VRF Split Systems Heat and Cooling …"
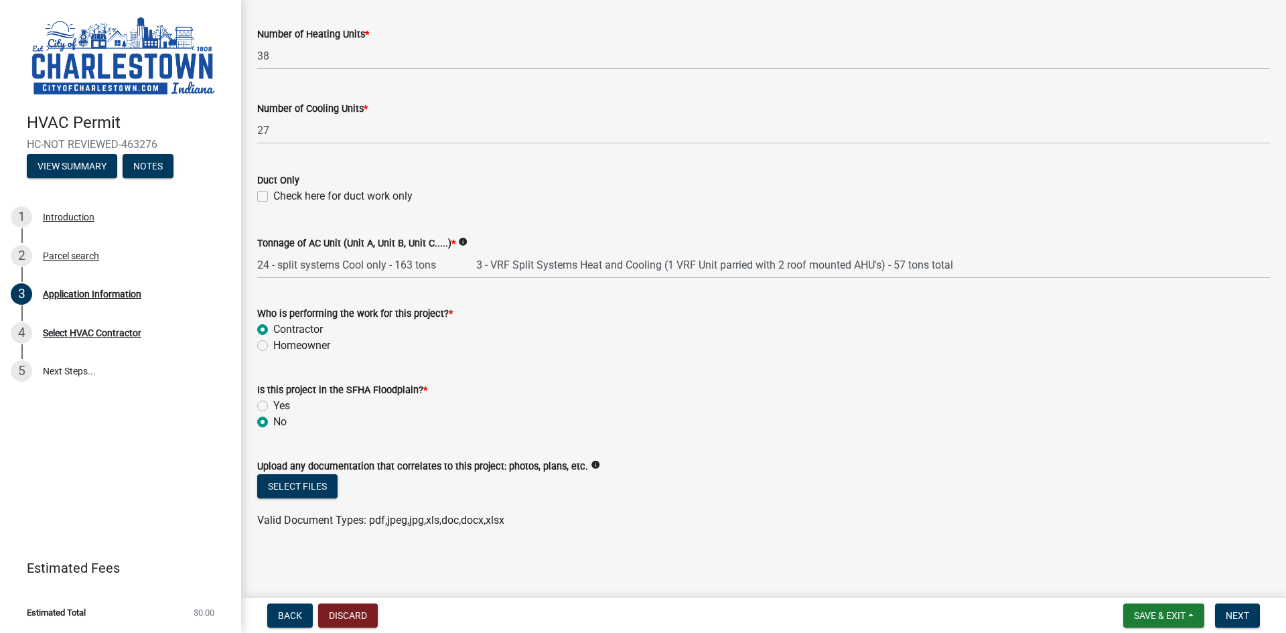
scroll to position [603, 0]
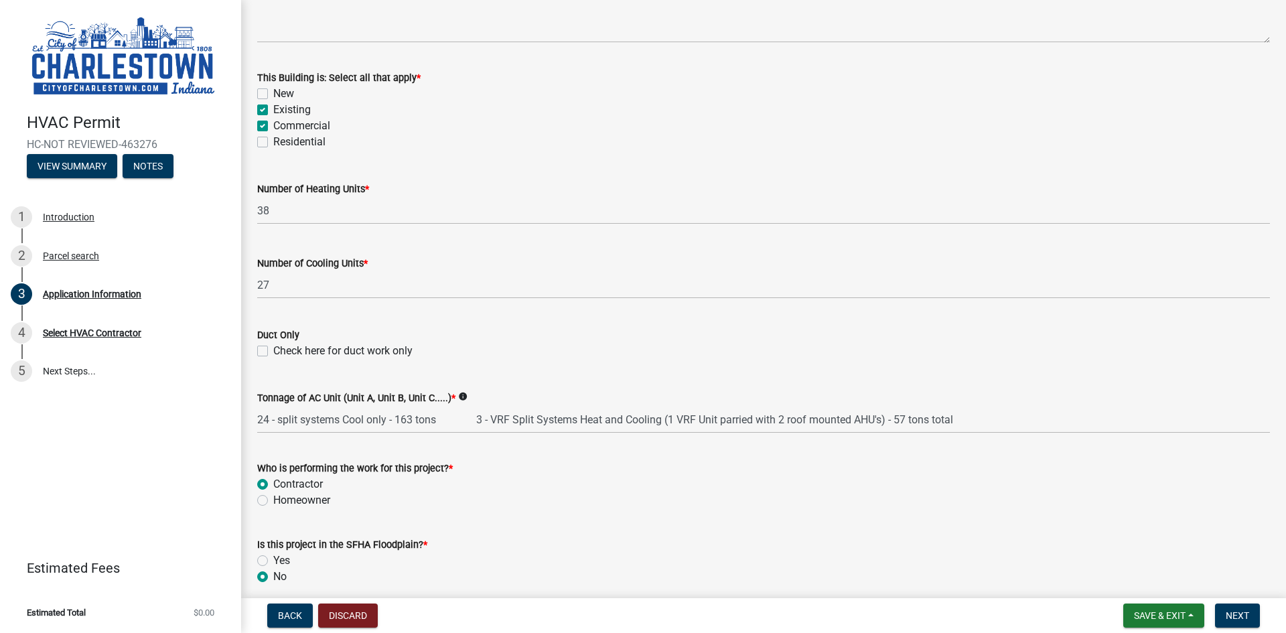
drag, startPoint x: 1282, startPoint y: 464, endPoint x: 966, endPoint y: 520, distance: 321.2
click at [966, 520] on wm-data-entity-input-list "Property Information Job Site Address [STREET_ADDRESS][PERSON_NAME] Owner Name …" at bounding box center [763, 83] width 1013 height 1223
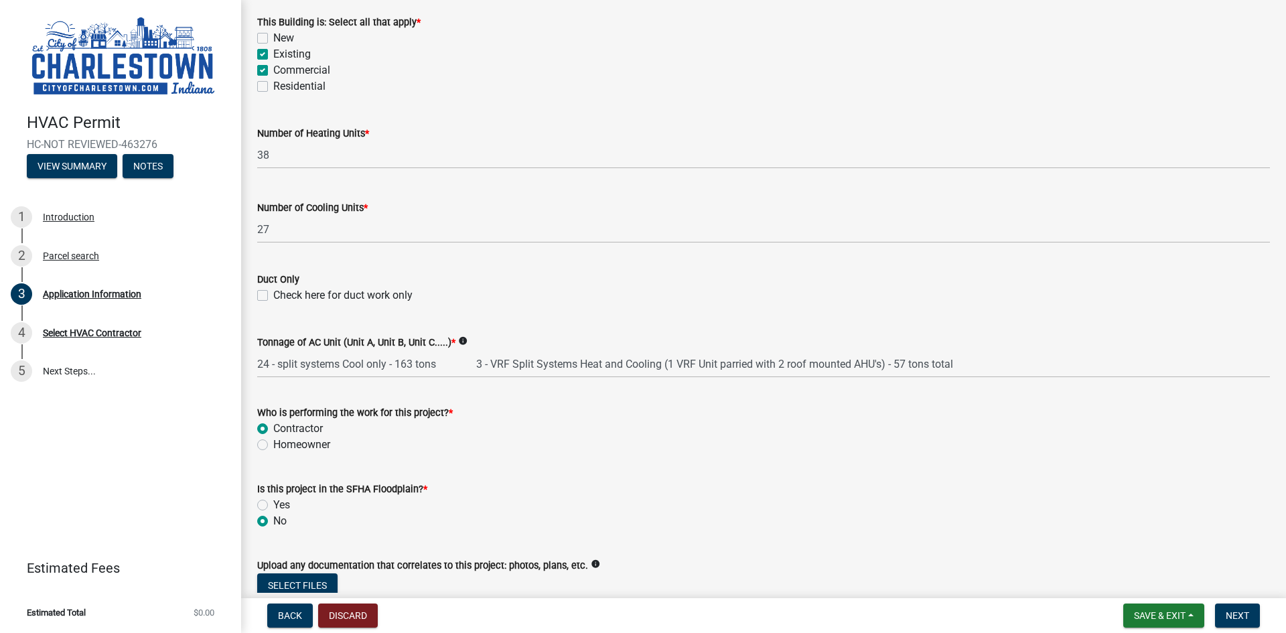
scroll to position [758, 0]
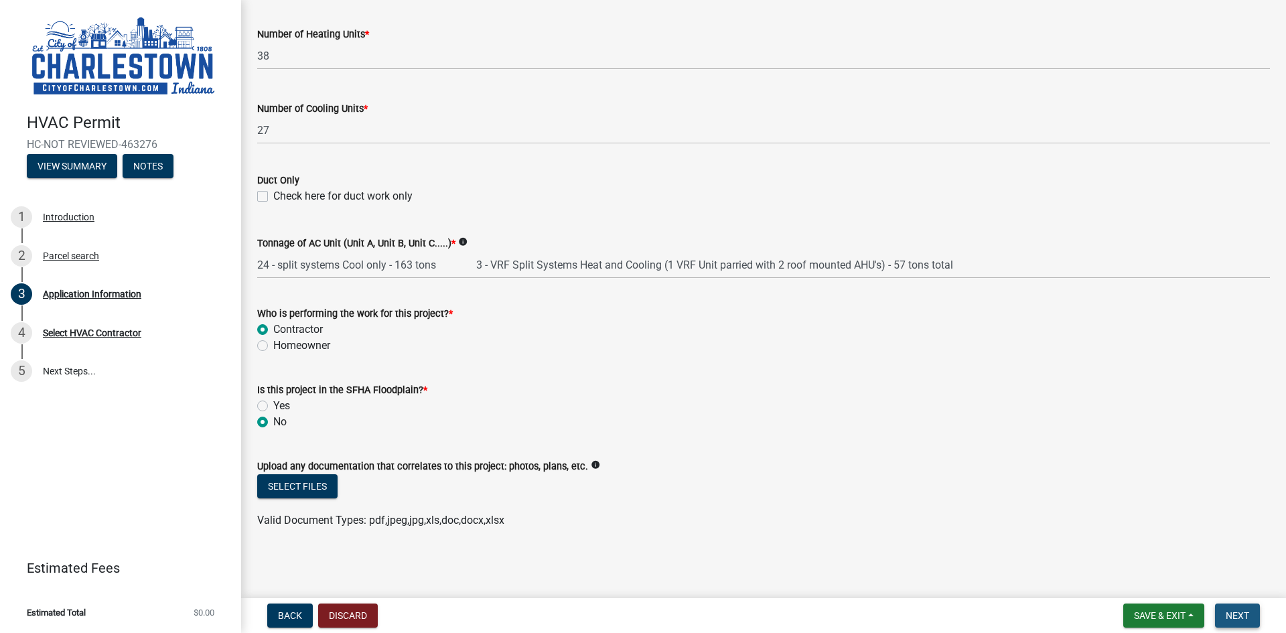
click at [1032, 618] on span "Next" at bounding box center [1237, 615] width 23 height 11
click at [1032, 617] on span "Next" at bounding box center [1237, 615] width 23 height 11
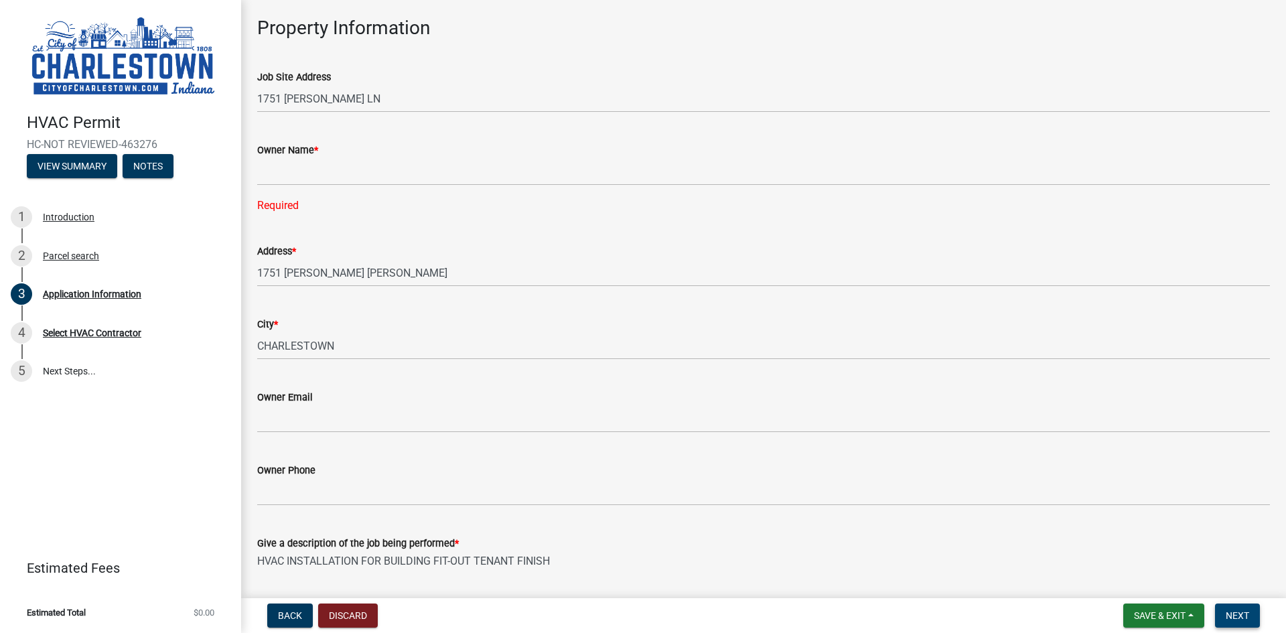
scroll to position [62, 0]
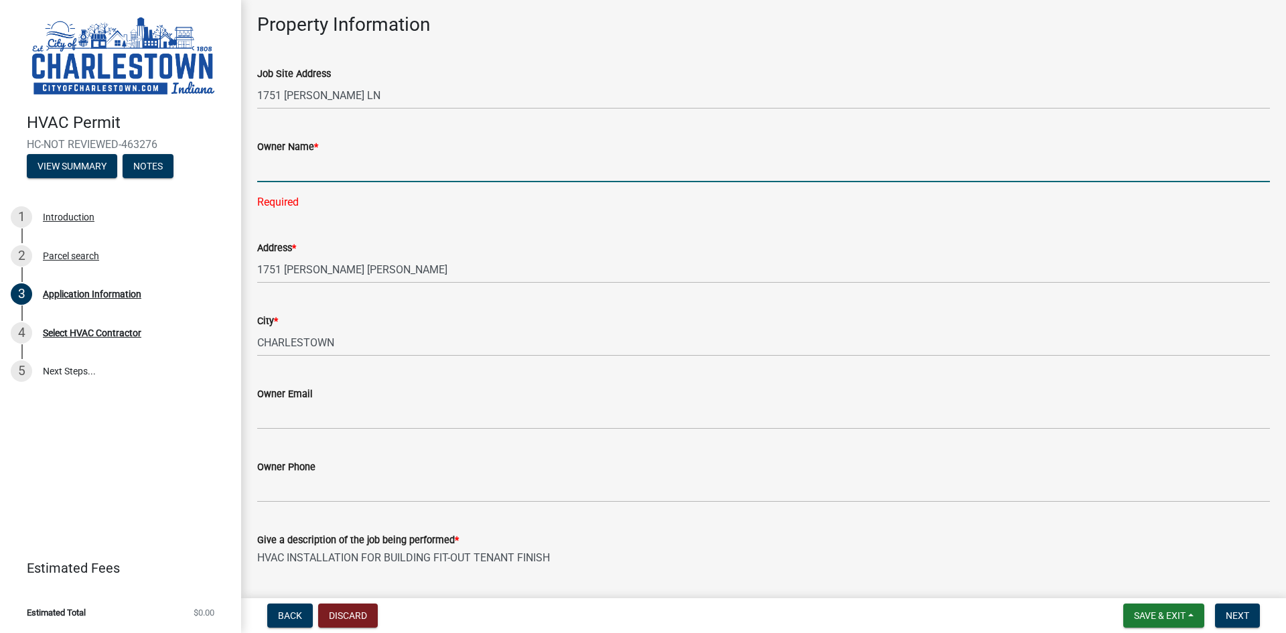
click at [285, 167] on input "Owner Name *" at bounding box center [763, 168] width 1013 height 27
click at [269, 170] on input "Owner Name *" at bounding box center [763, 168] width 1013 height 27
type input "Bregid River Ridge 1, LLC"
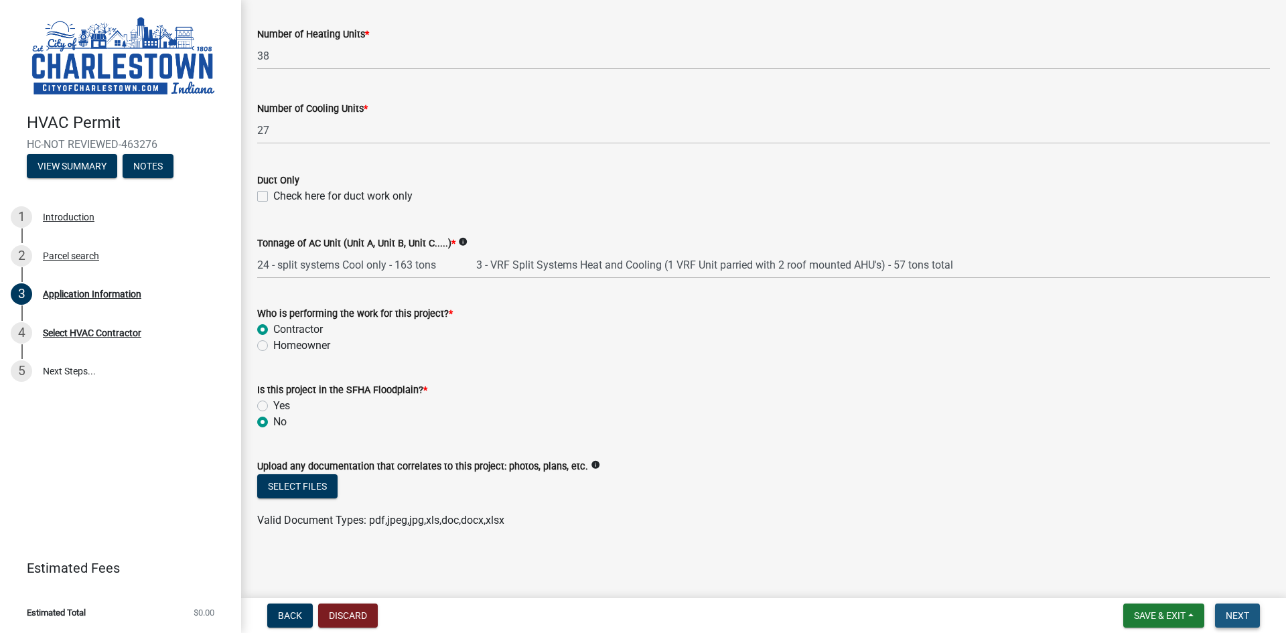
scroll to position [758, 0]
click at [1032, 612] on span "Next" at bounding box center [1237, 615] width 23 height 11
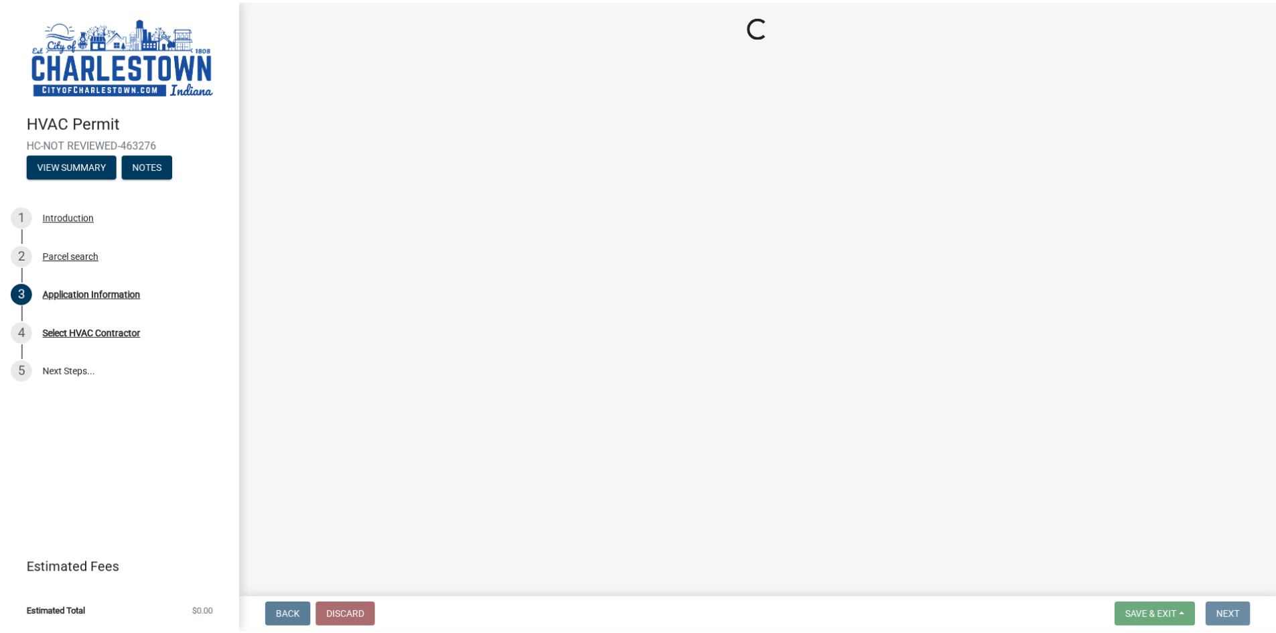
scroll to position [0, 0]
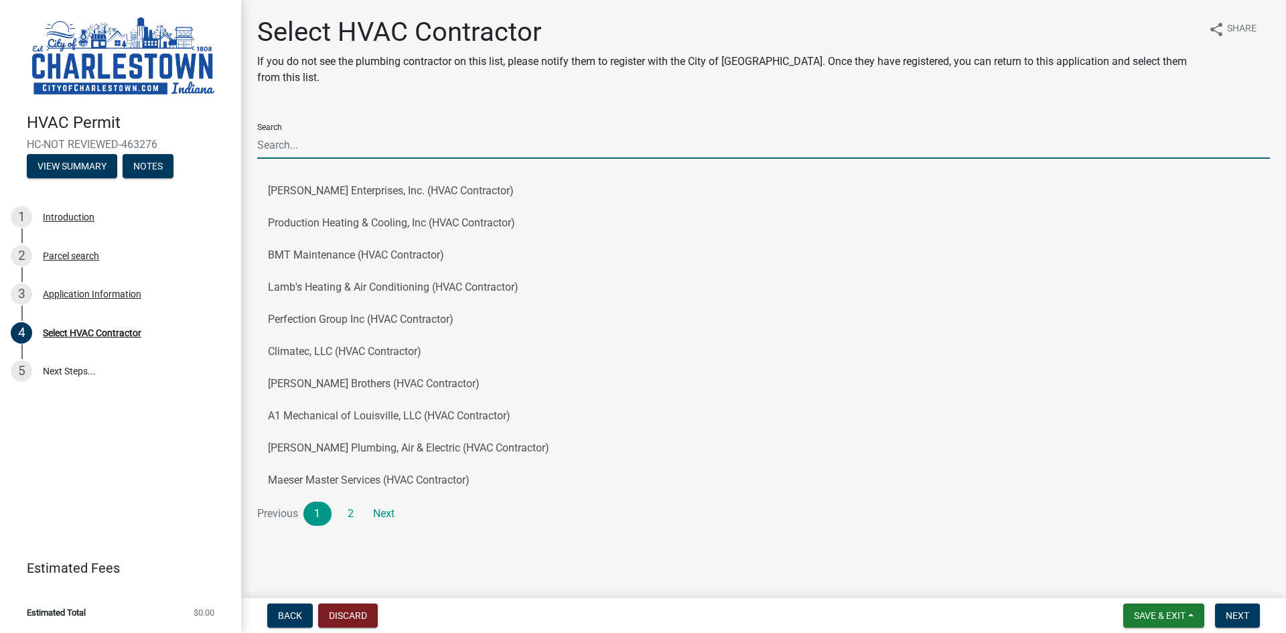
click at [307, 145] on input "Search" at bounding box center [763, 144] width 1013 height 27
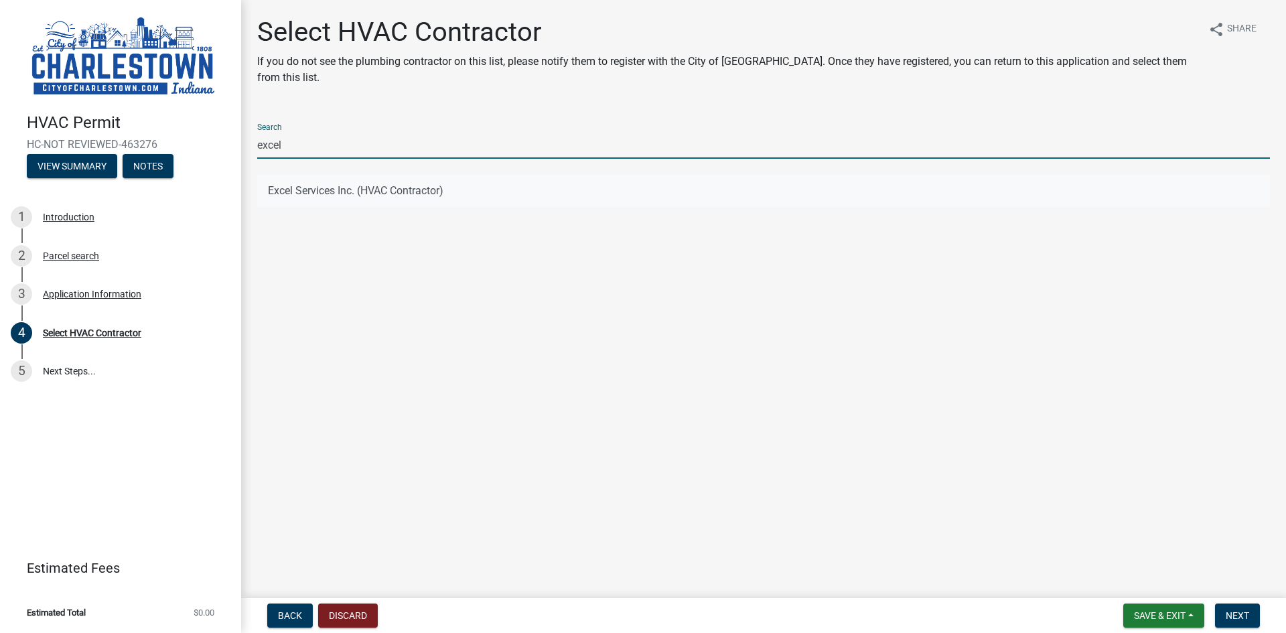
type input "excel"
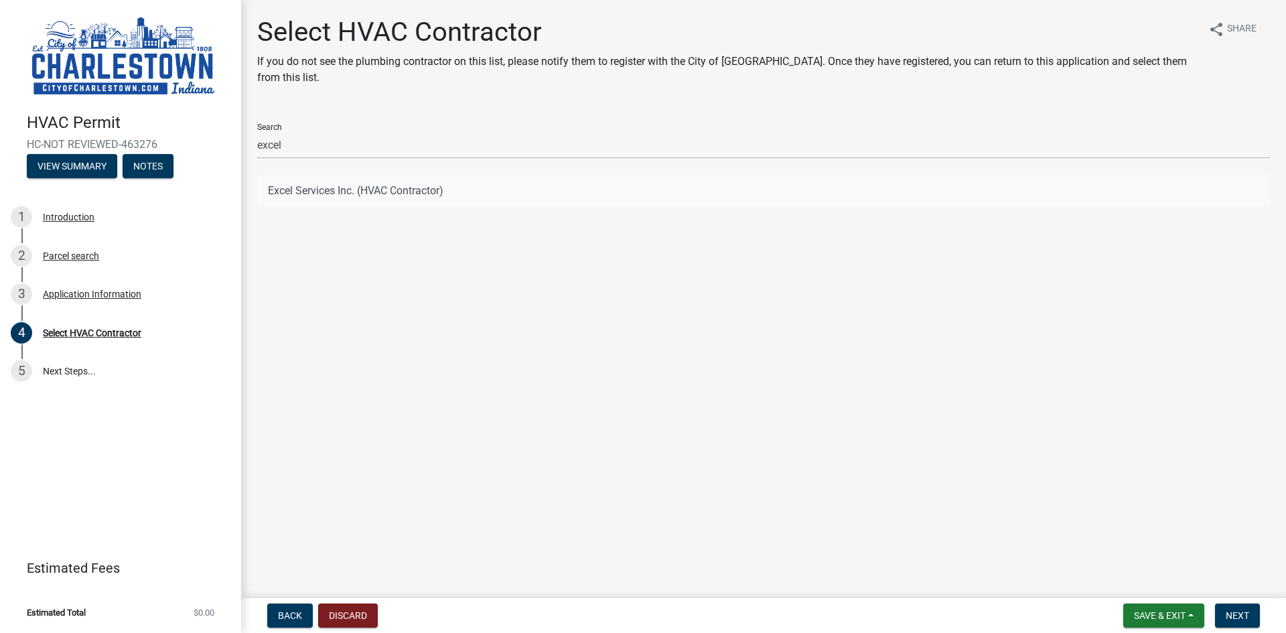
click at [305, 185] on button "Excel Services Inc. (HVAC Contractor)" at bounding box center [763, 191] width 1013 height 32
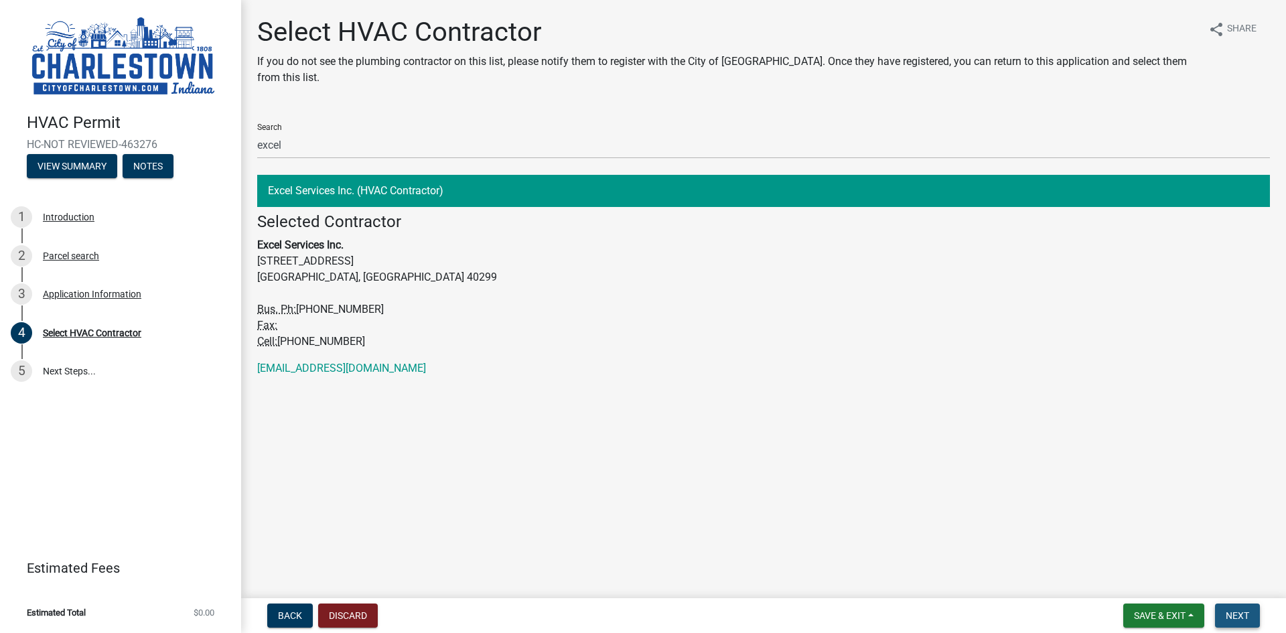
click at [1032, 616] on span "Next" at bounding box center [1237, 615] width 23 height 11
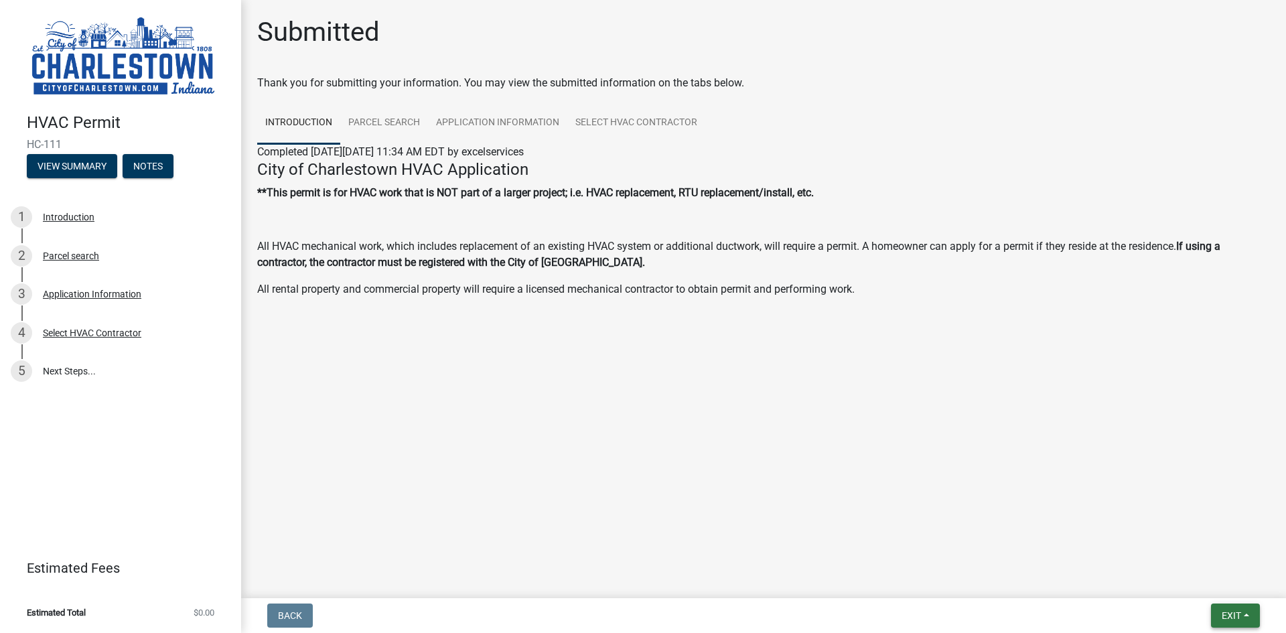
click at [1032, 612] on button "Exit" at bounding box center [1235, 616] width 49 height 24
click at [1032, 577] on button "Save & Exit" at bounding box center [1206, 581] width 107 height 32
